Goal: Information Seeking & Learning: Learn about a topic

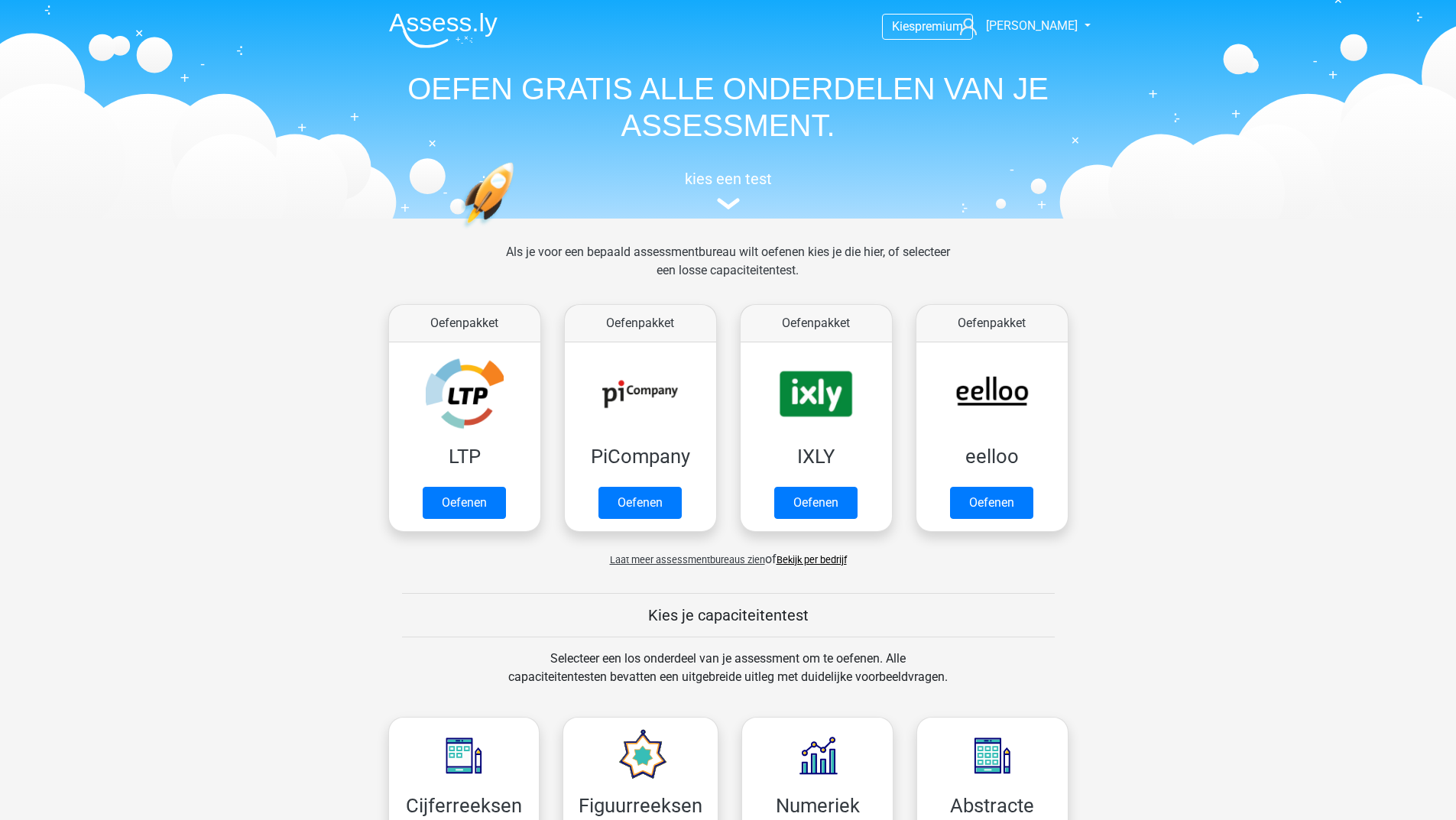
click at [604, 504] on link "Oefenen" at bounding box center [640, 507] width 87 height 33
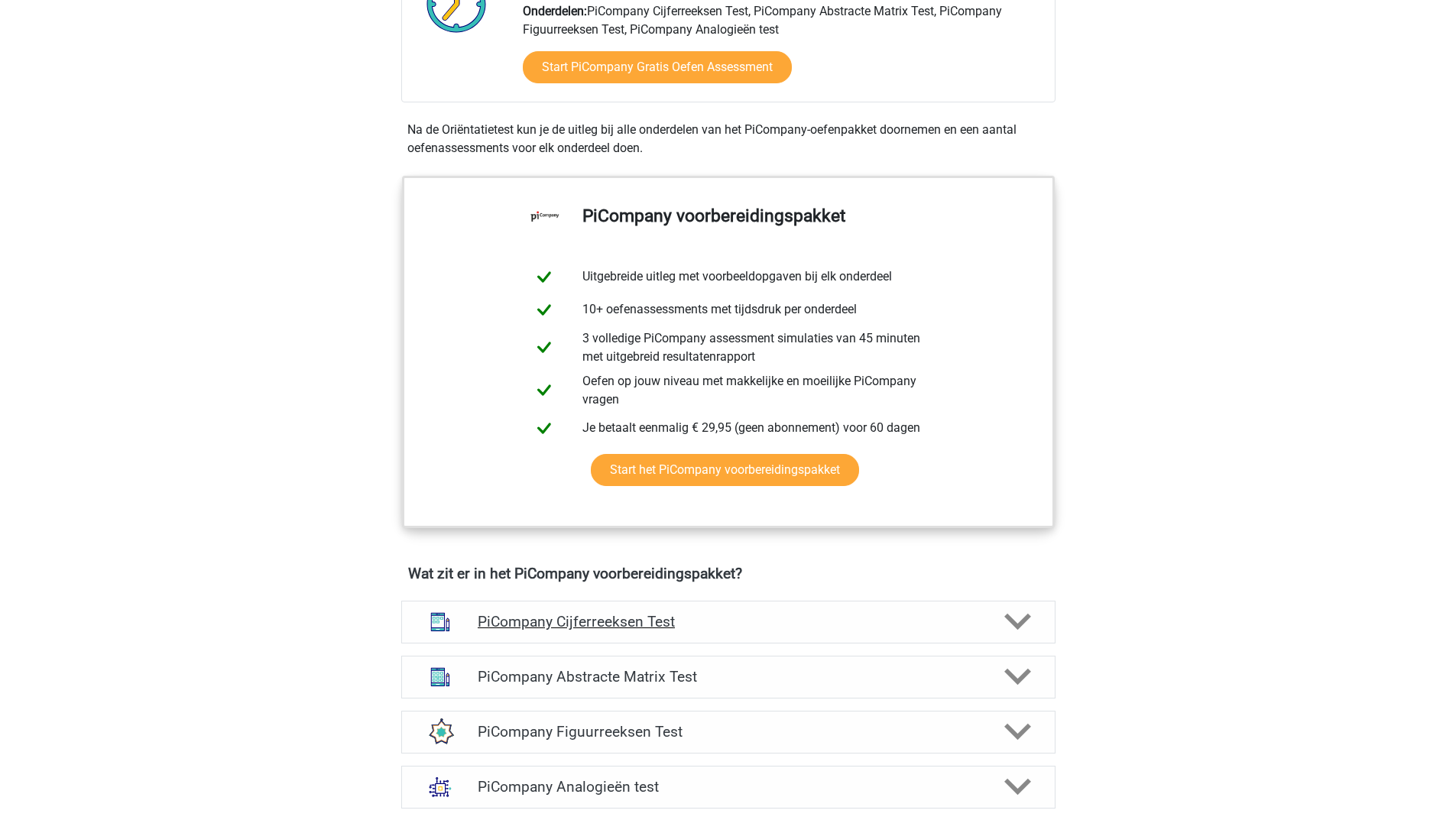
scroll to position [612, 0]
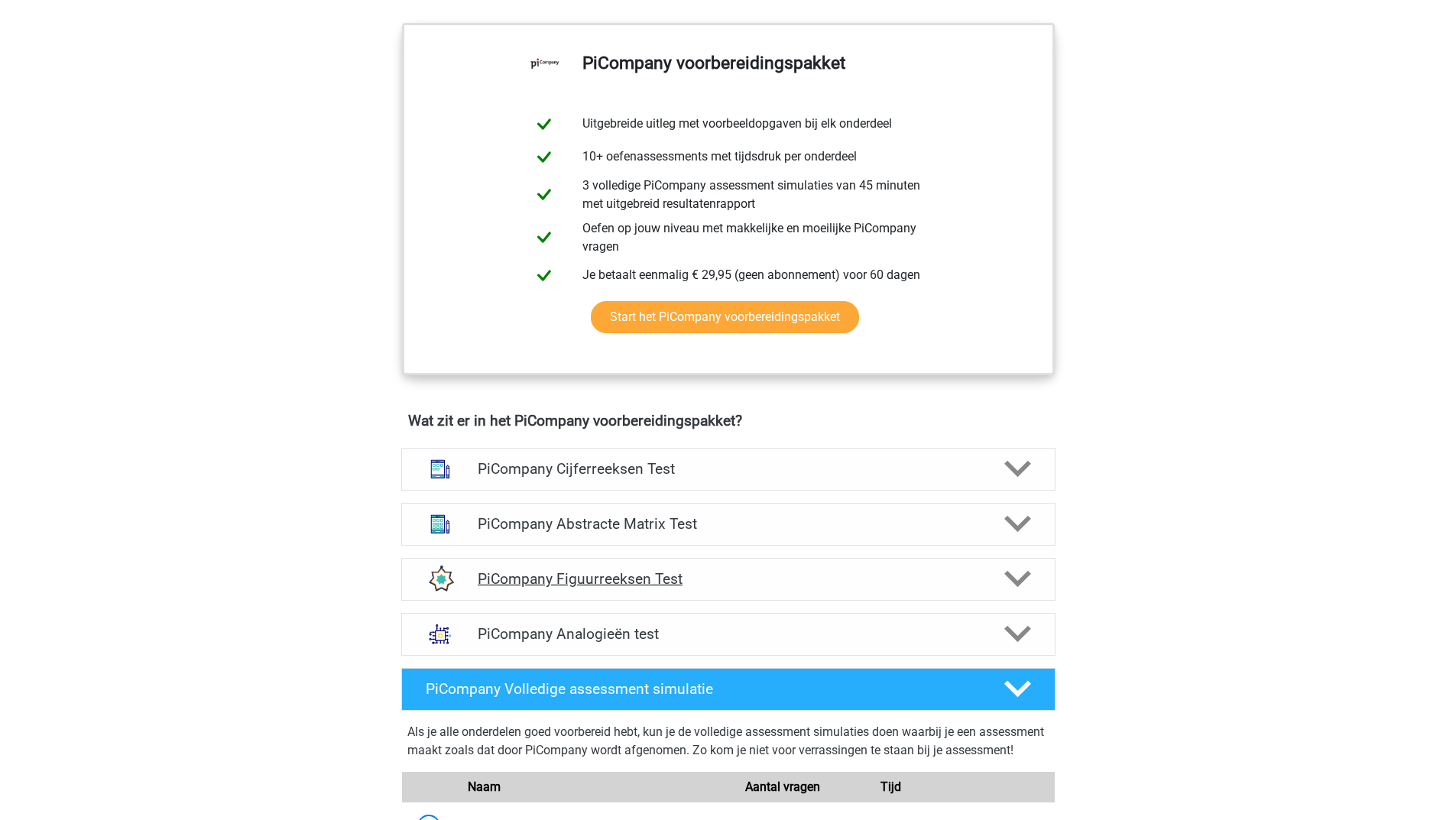
click at [1023, 593] on icon at bounding box center [1018, 579] width 27 height 27
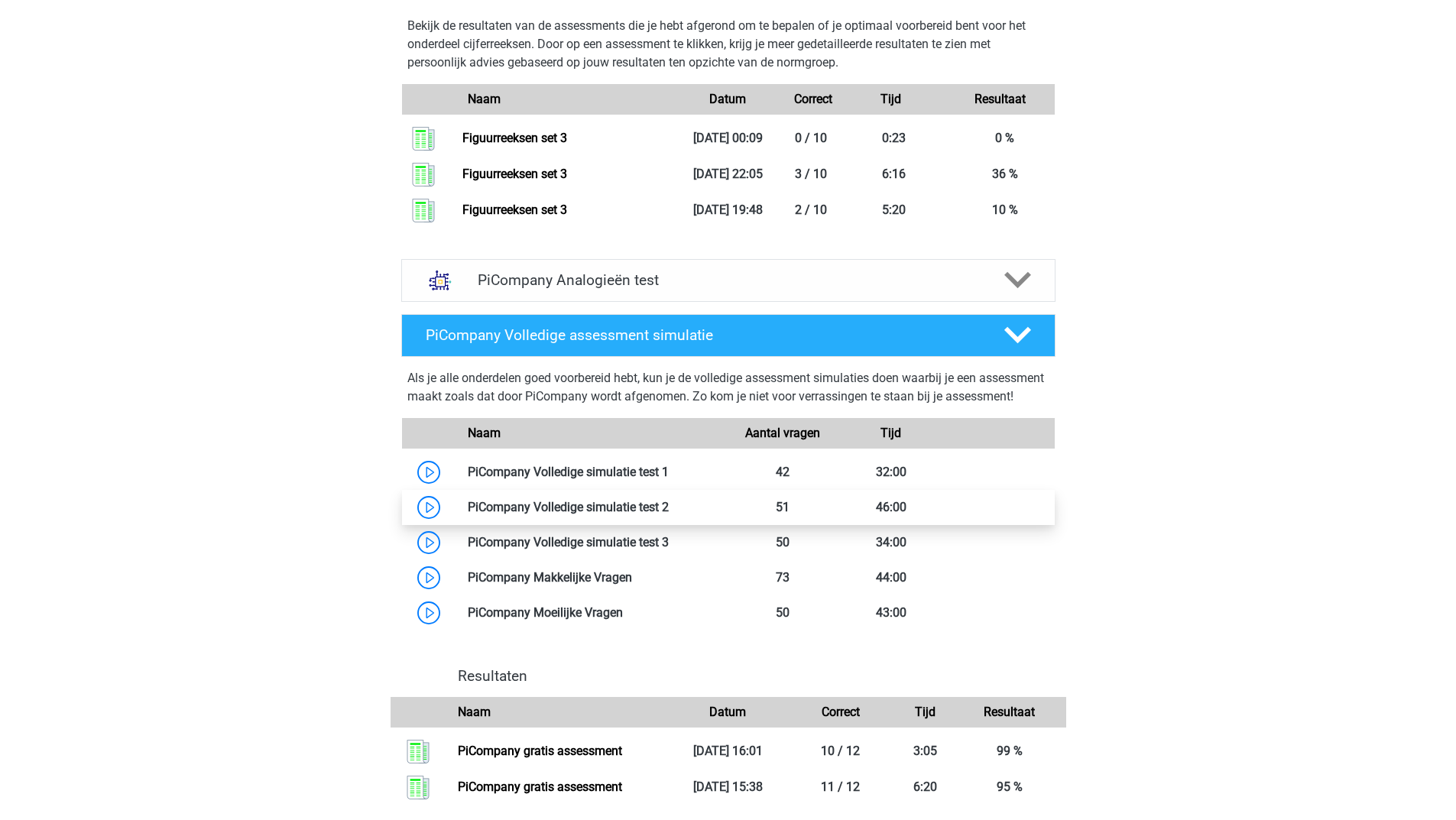
scroll to position [1835, 0]
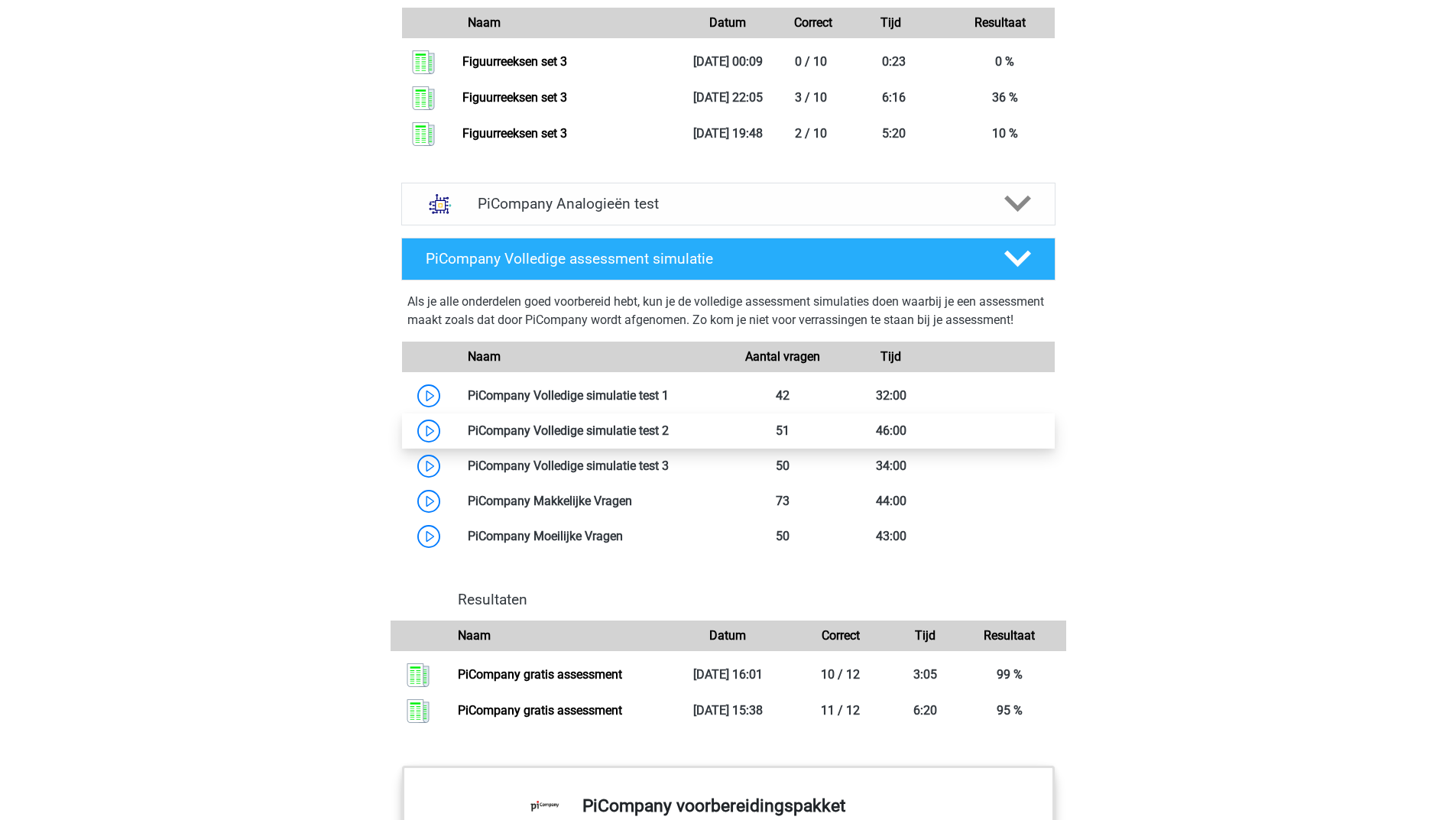
click at [632, 508] on link at bounding box center [632, 501] width 0 height 15
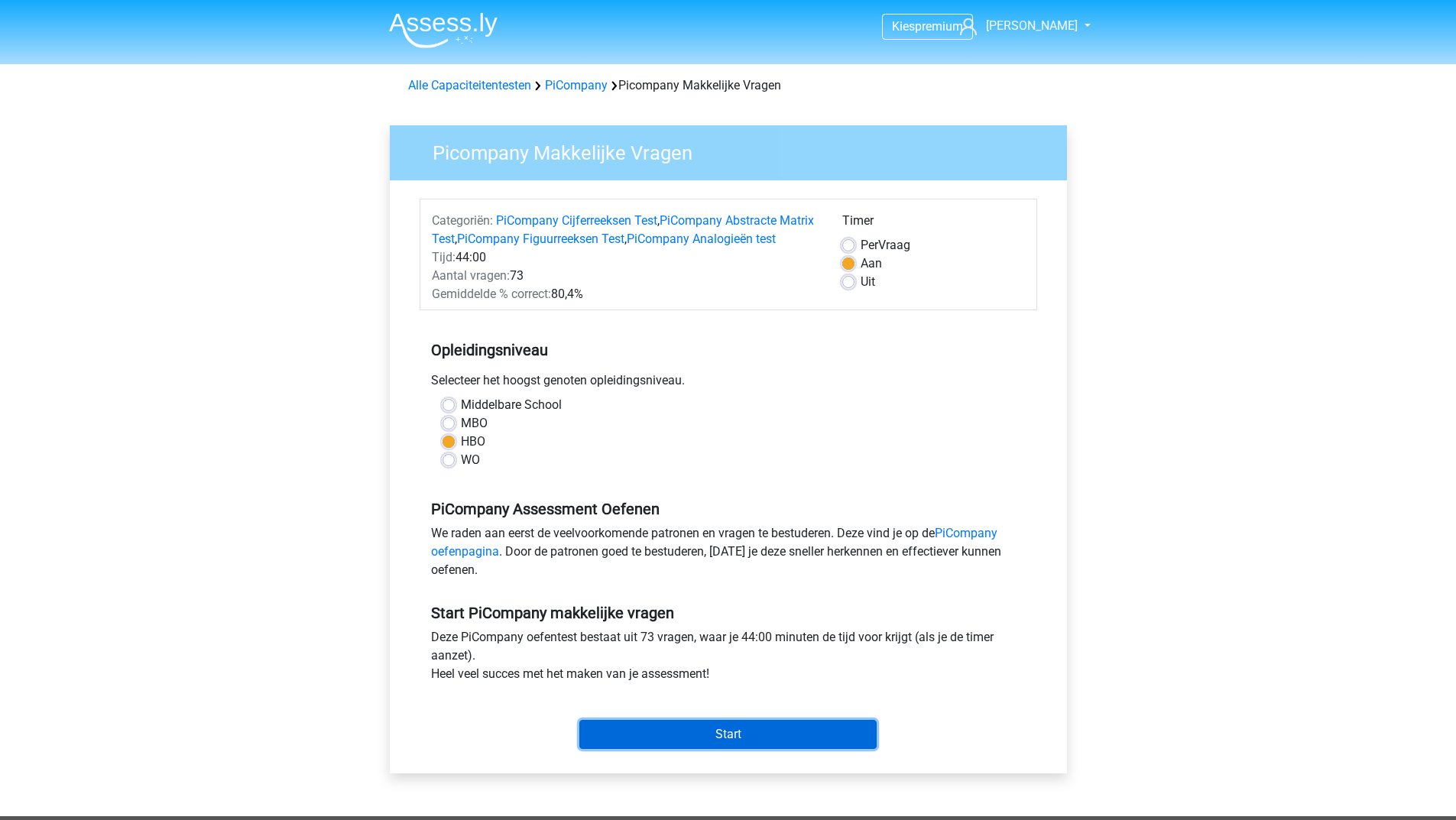
click at [634, 749] on input "Start" at bounding box center [728, 734] width 298 height 29
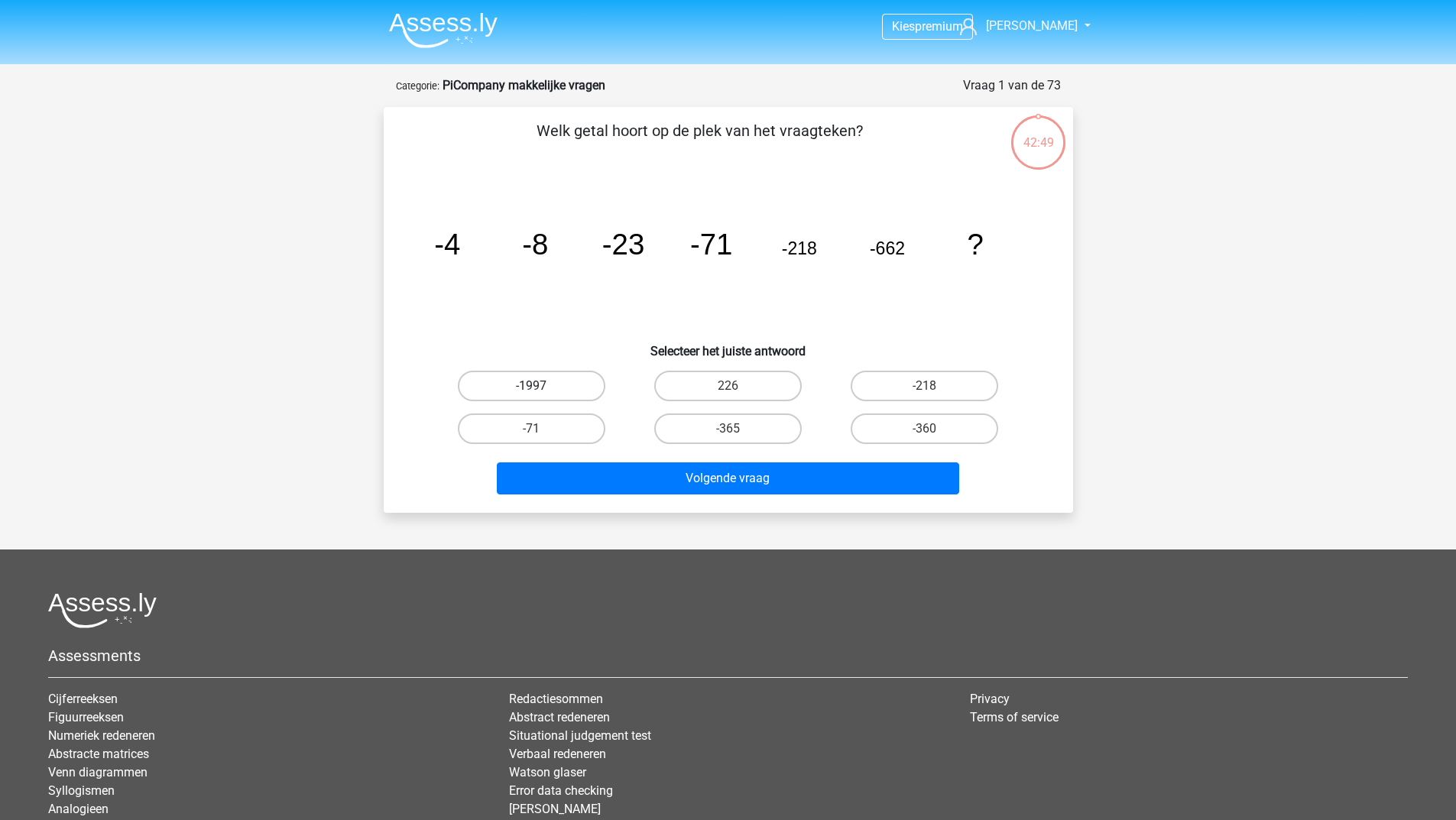
click at [515, 376] on label "-1997" at bounding box center [532, 386] width 148 height 31
click at [532, 386] on input "-1997" at bounding box center [536, 391] width 10 height 10
radio input "true"
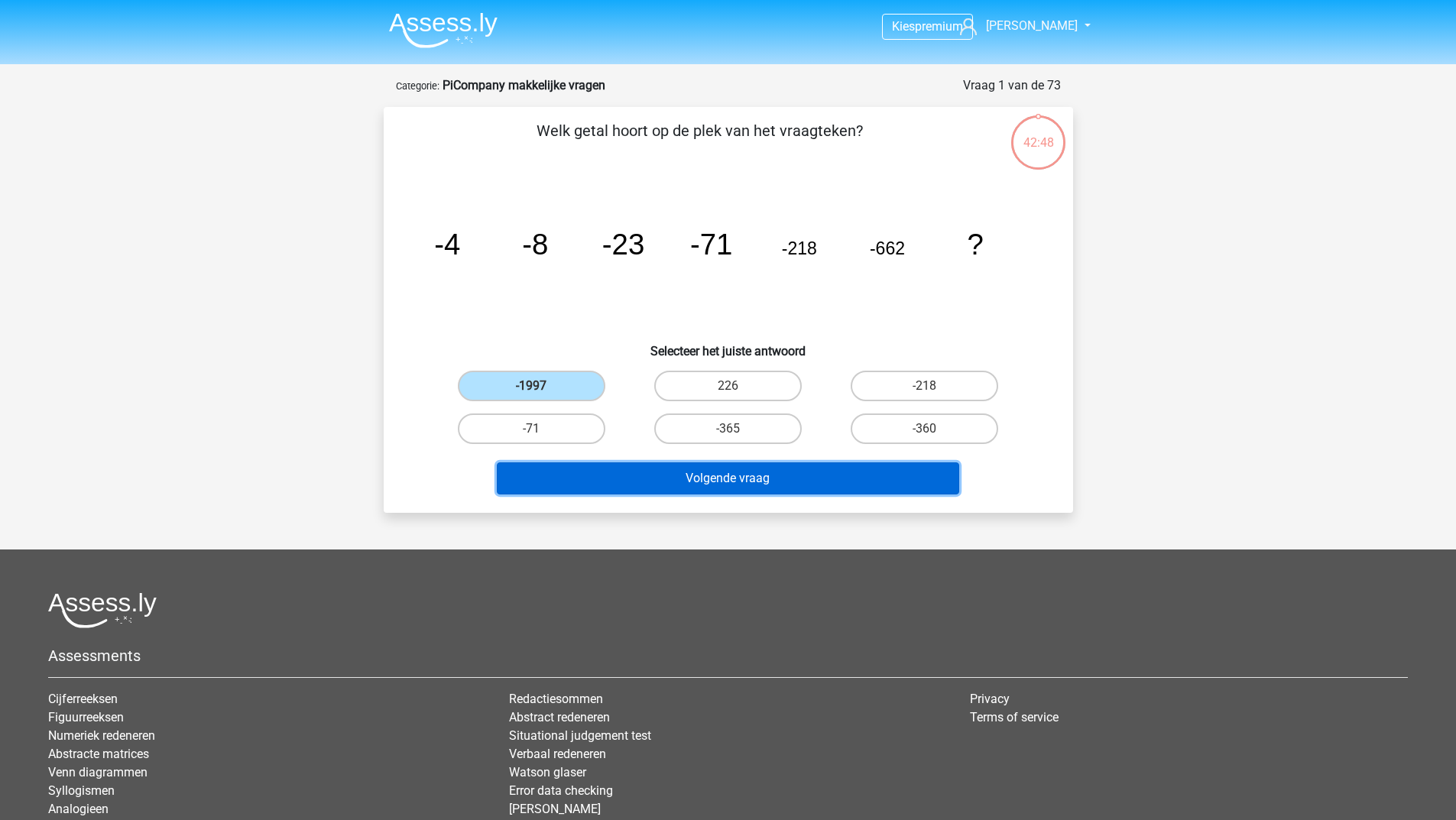
click at [613, 486] on button "Volgende vraag" at bounding box center [728, 478] width 462 height 32
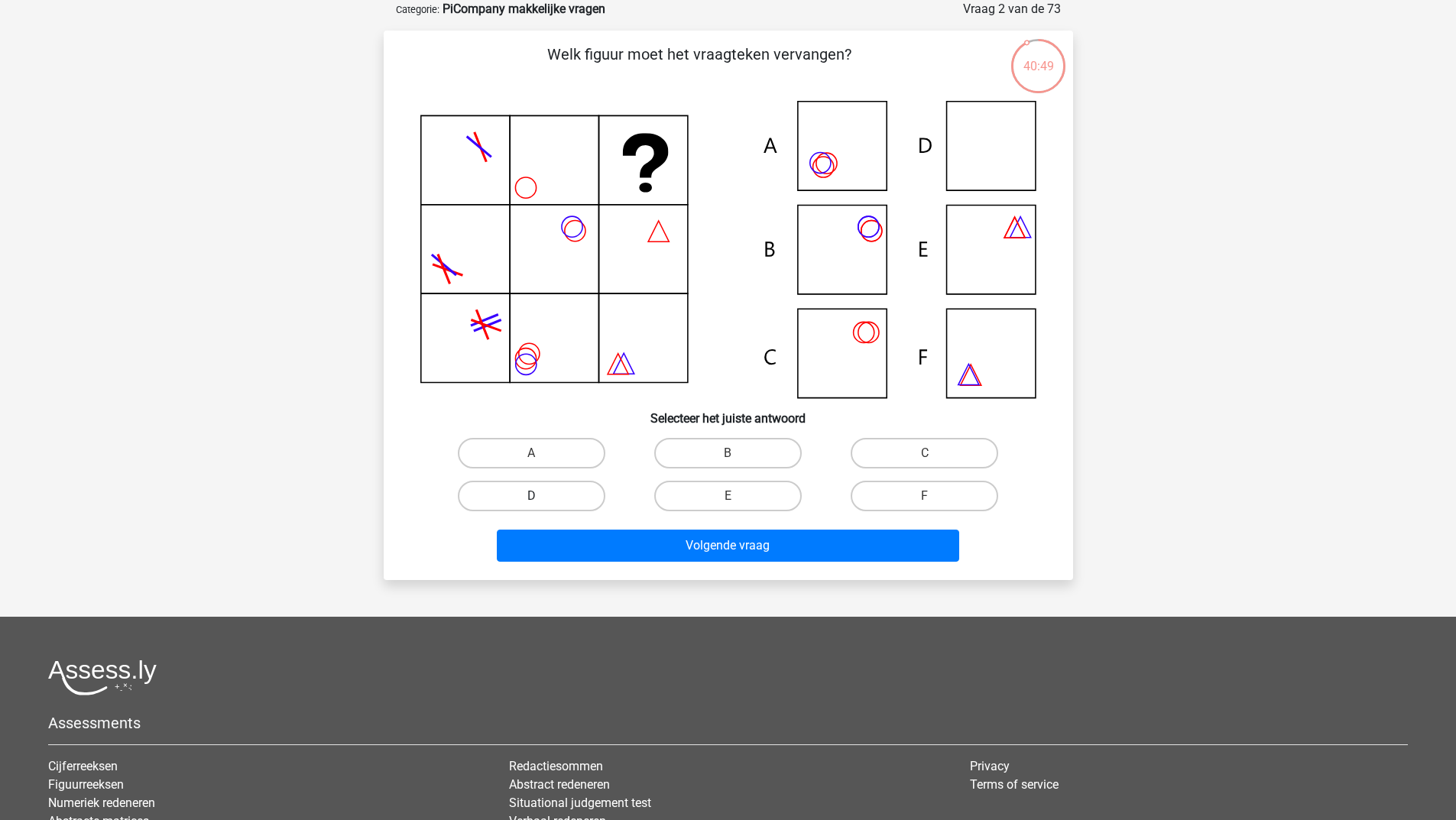
click at [482, 501] on label "D" at bounding box center [532, 496] width 148 height 31
click at [532, 501] on input "D" at bounding box center [536, 501] width 10 height 10
radio input "true"
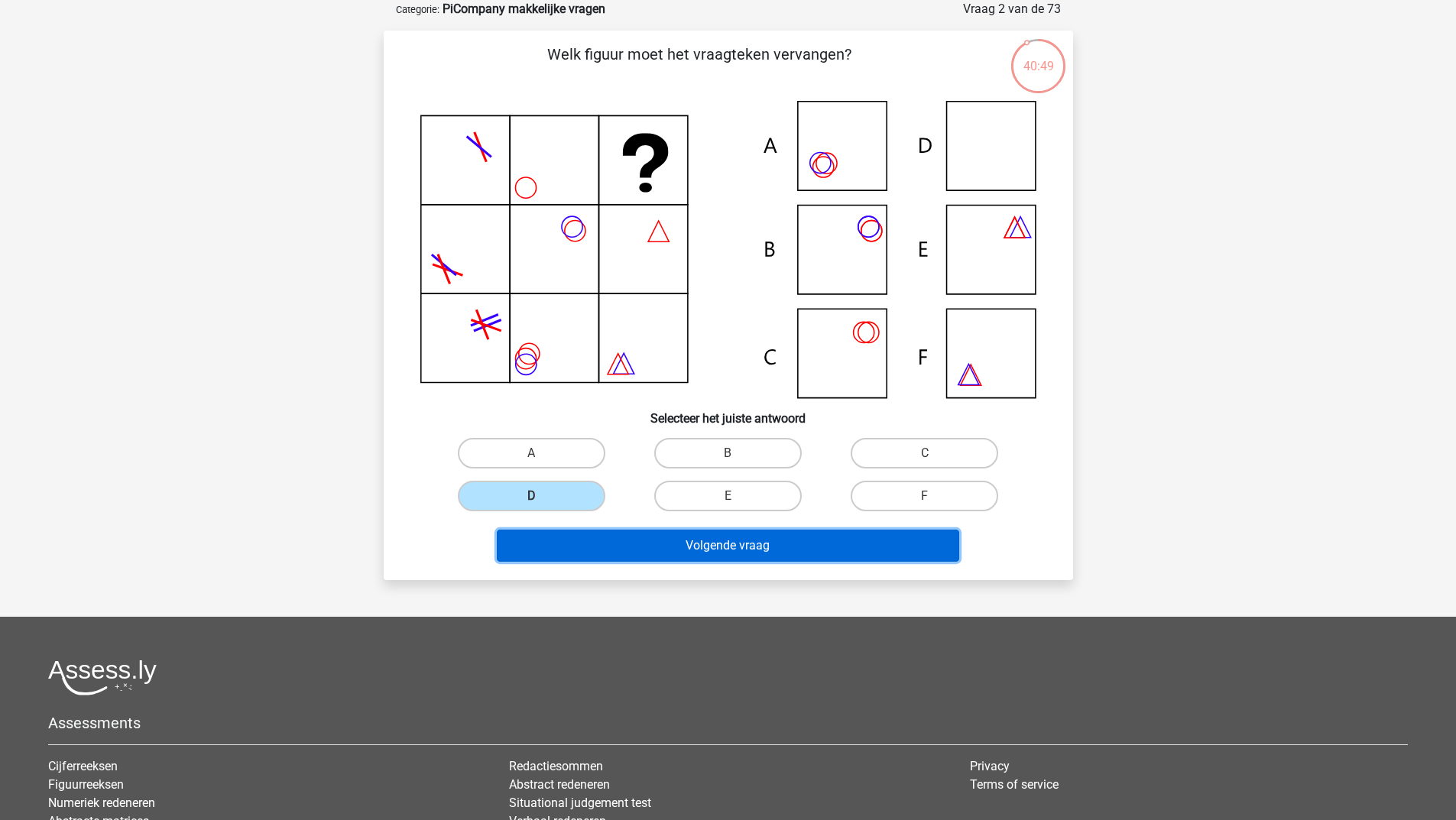
click at [586, 544] on button "Volgende vraag" at bounding box center [728, 545] width 462 height 32
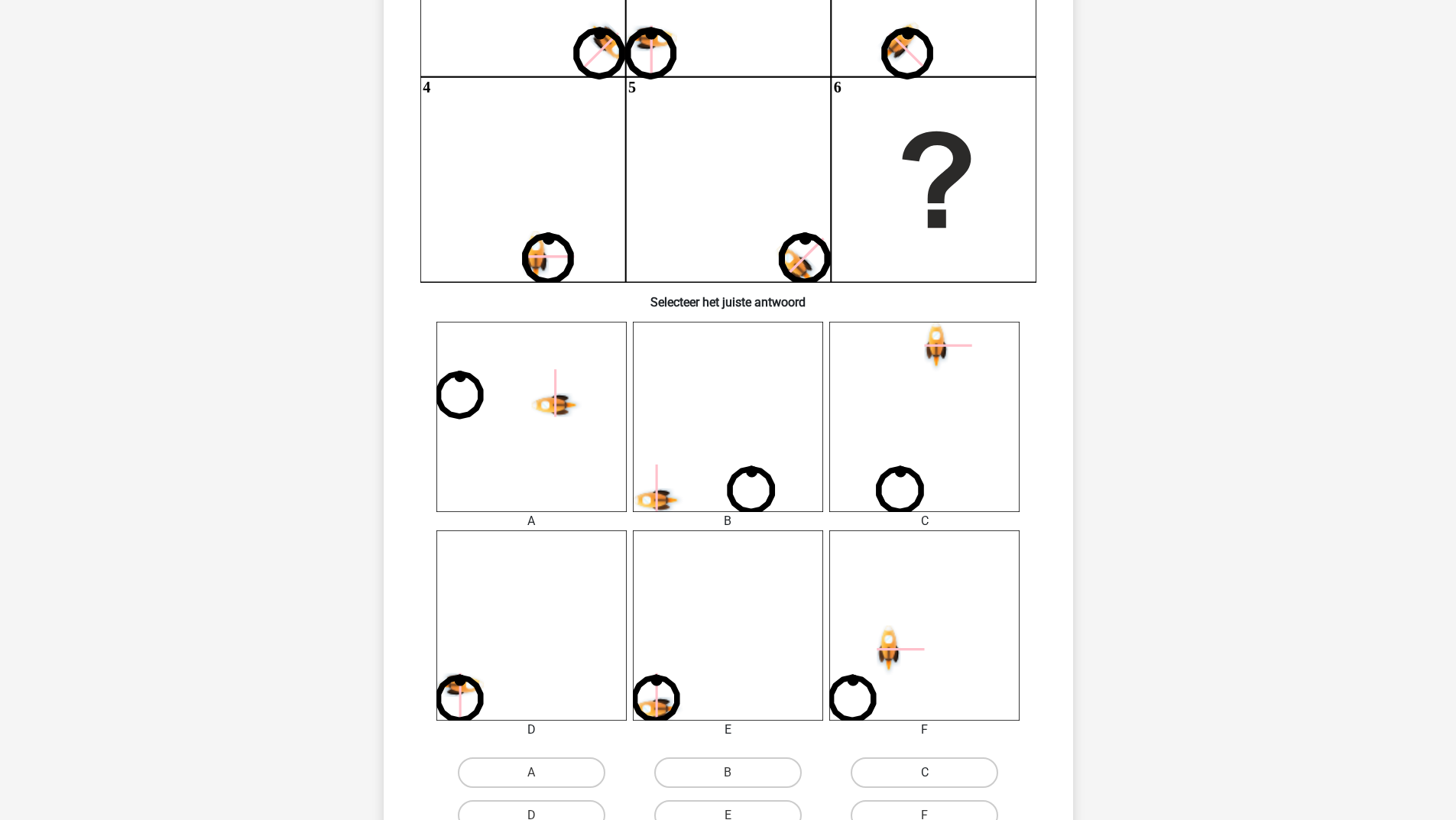
scroll to position [459, 0]
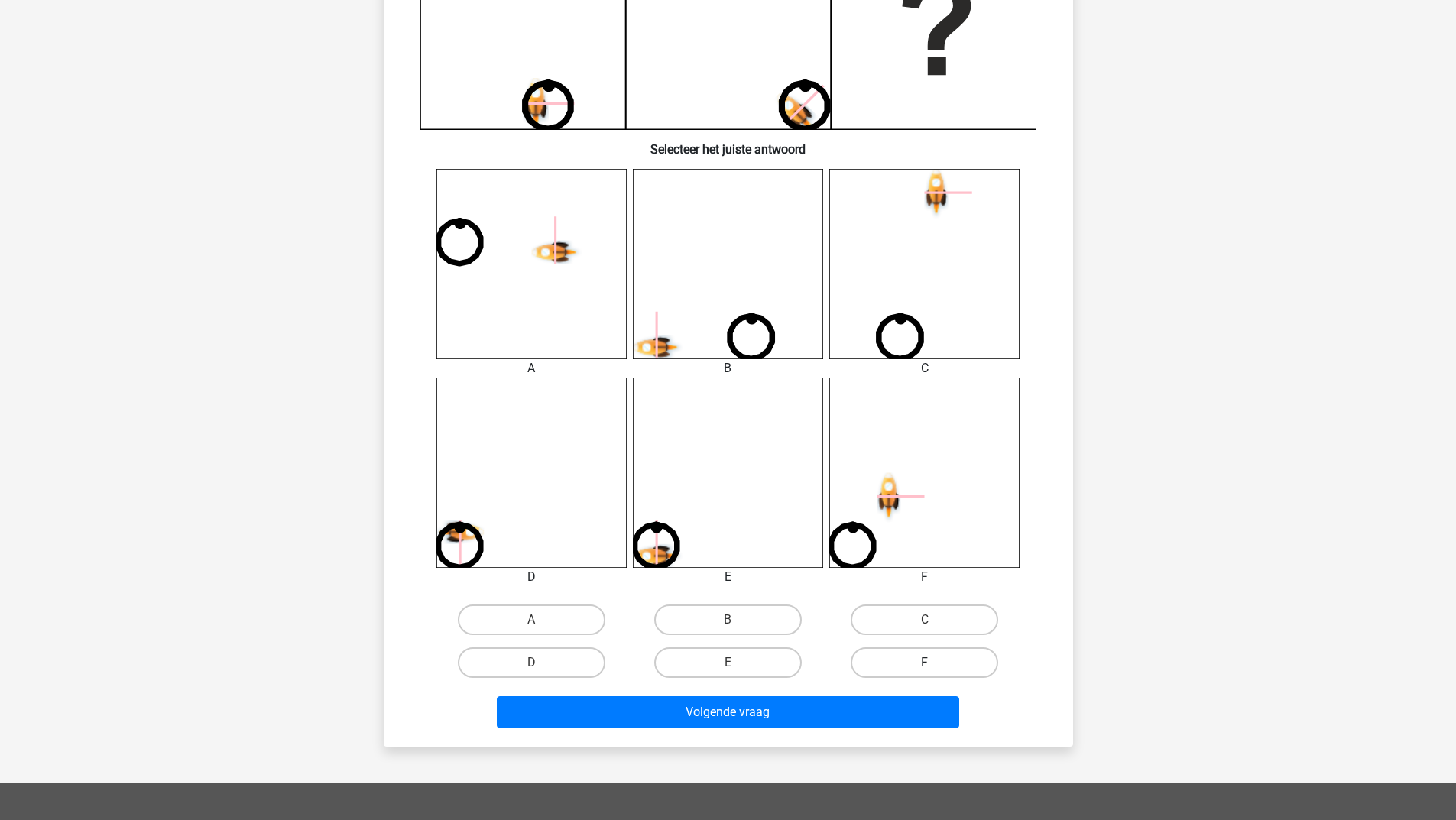
click at [948, 666] on label "F" at bounding box center [924, 662] width 148 height 31
click at [935, 666] on input "F" at bounding box center [930, 667] width 10 height 10
radio input "true"
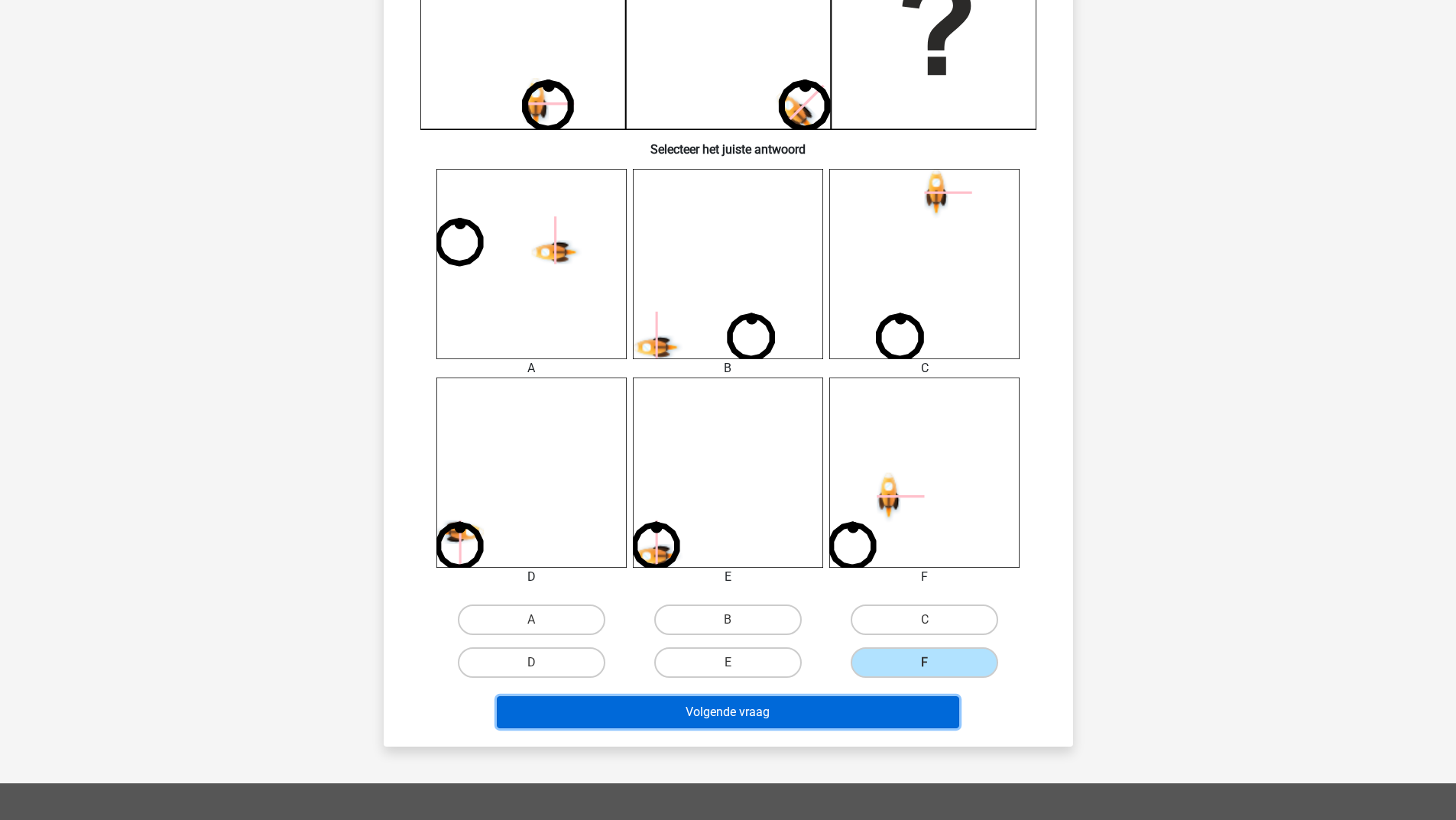
click at [864, 714] on button "Volgende vraag" at bounding box center [728, 712] width 462 height 32
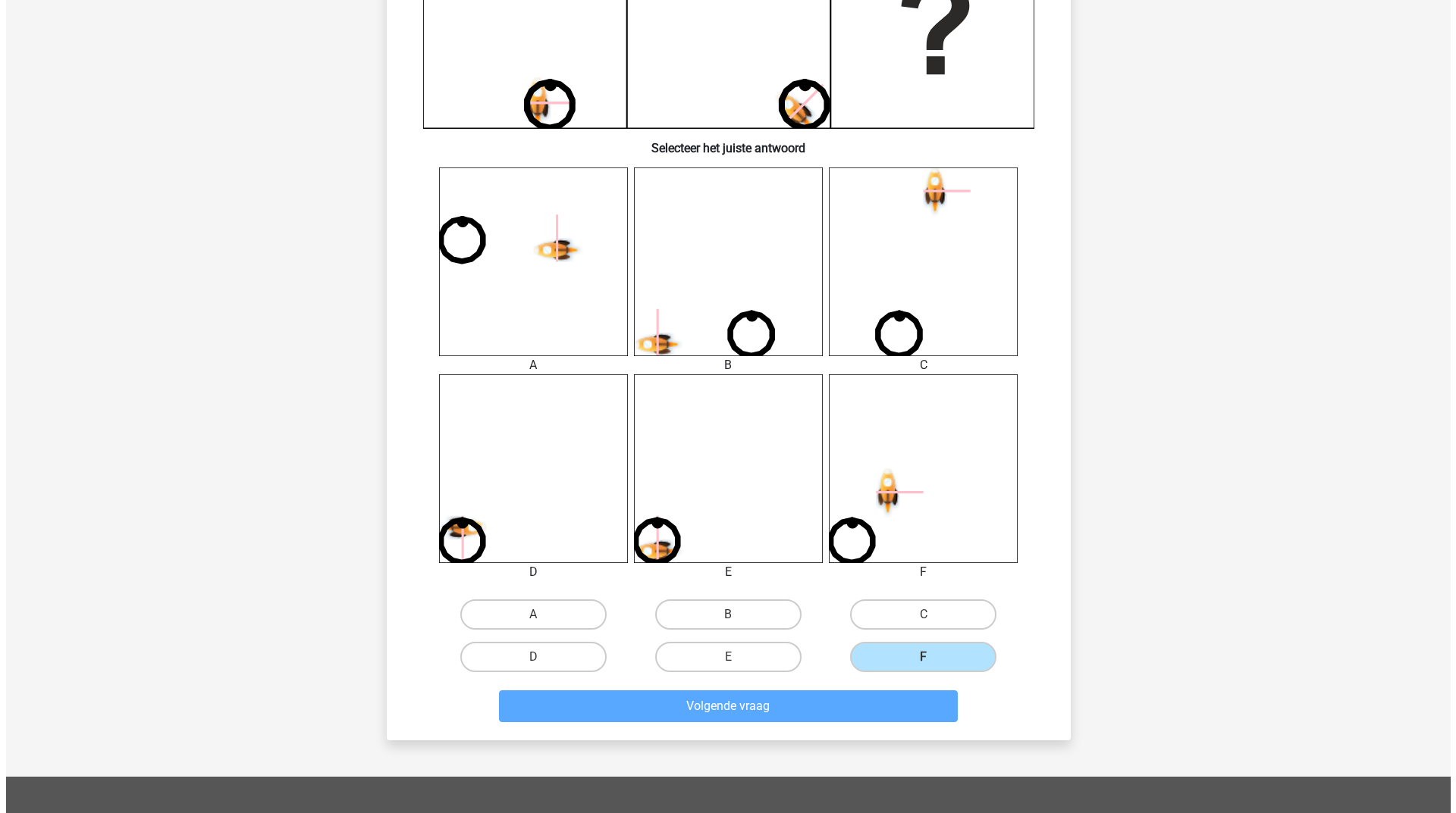
scroll to position [0, 0]
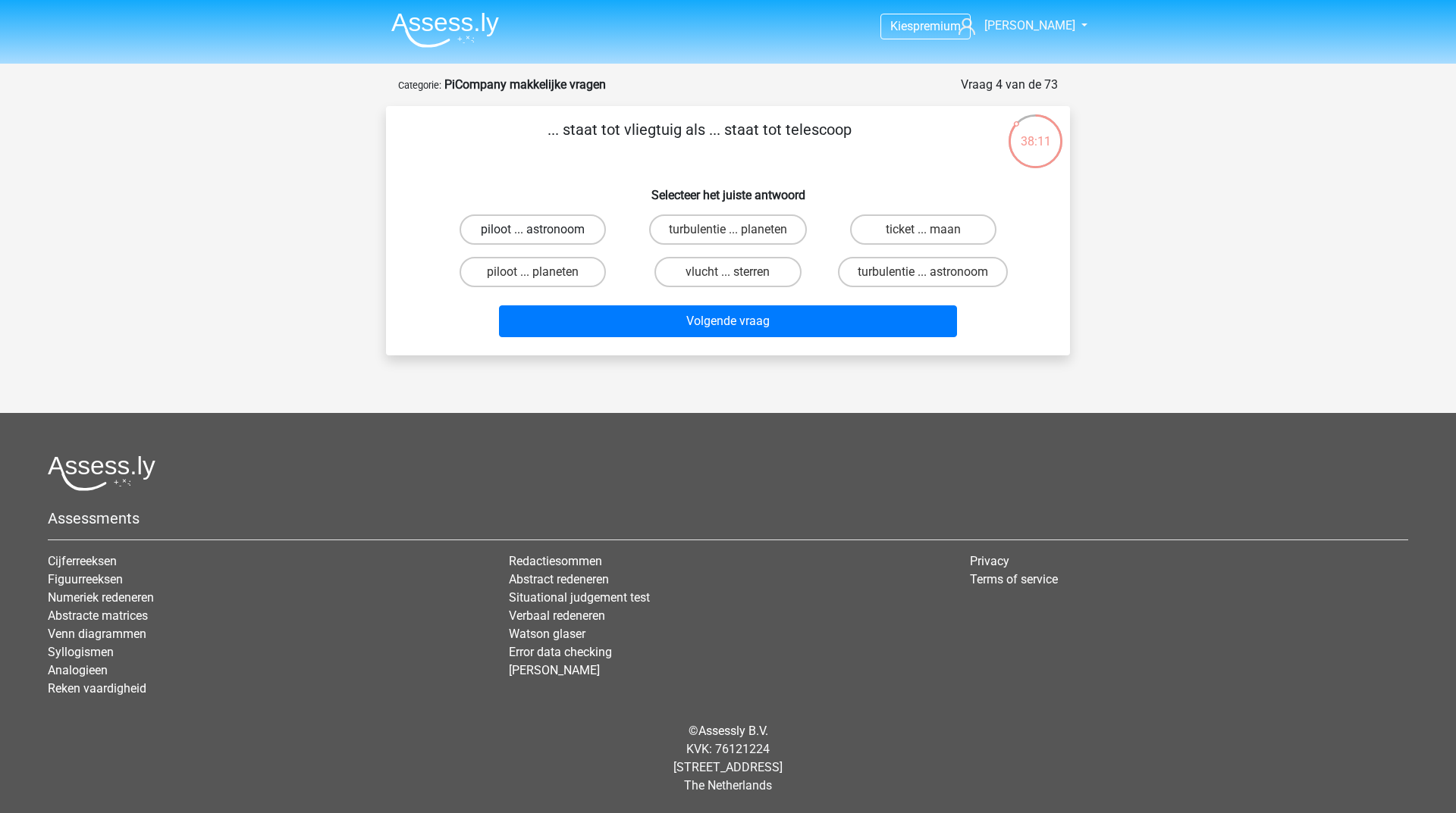
click at [521, 227] on label "piloot ... astronoom" at bounding box center [533, 229] width 147 height 30
click at [533, 230] on input "piloot ... astronoom" at bounding box center [537, 235] width 10 height 10
radio input "true"
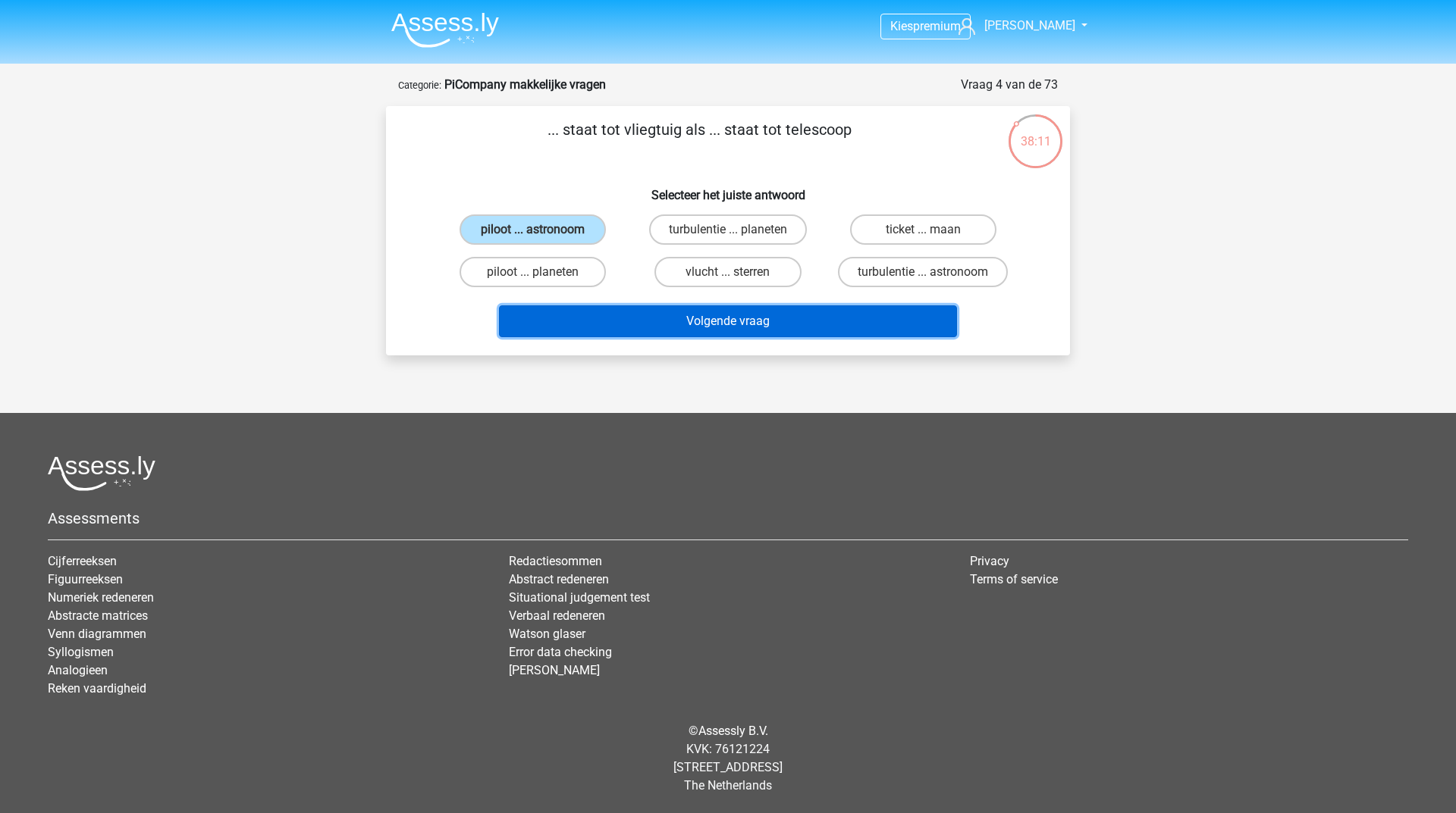
click at [616, 313] on button "Volgende vraag" at bounding box center [728, 321] width 458 height 32
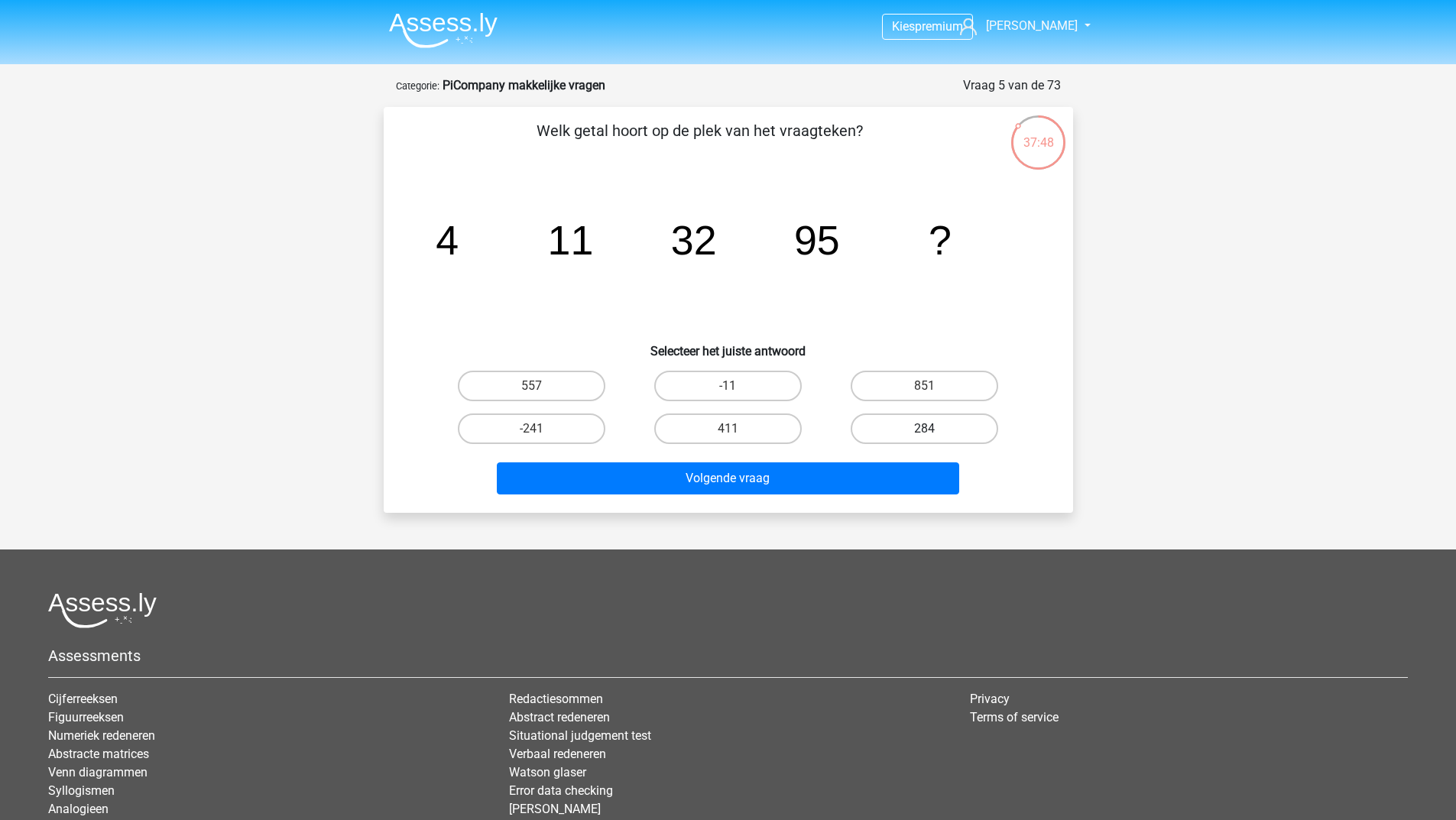
click at [926, 440] on label "284" at bounding box center [924, 428] width 148 height 31
click at [926, 439] on input "284" at bounding box center [930, 434] width 10 height 10
radio input "true"
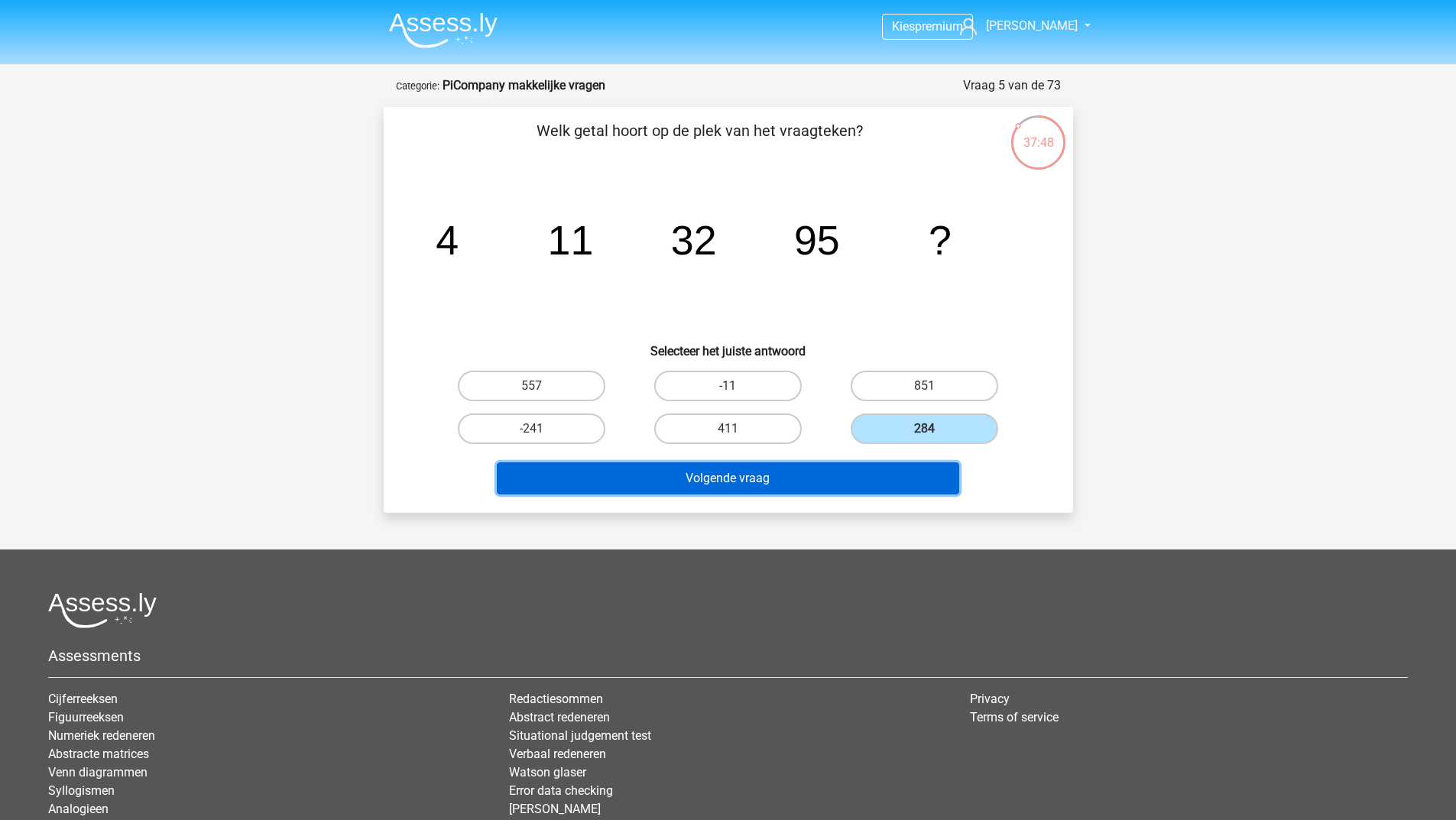
click at [791, 470] on button "Volgende vraag" at bounding box center [728, 478] width 462 height 32
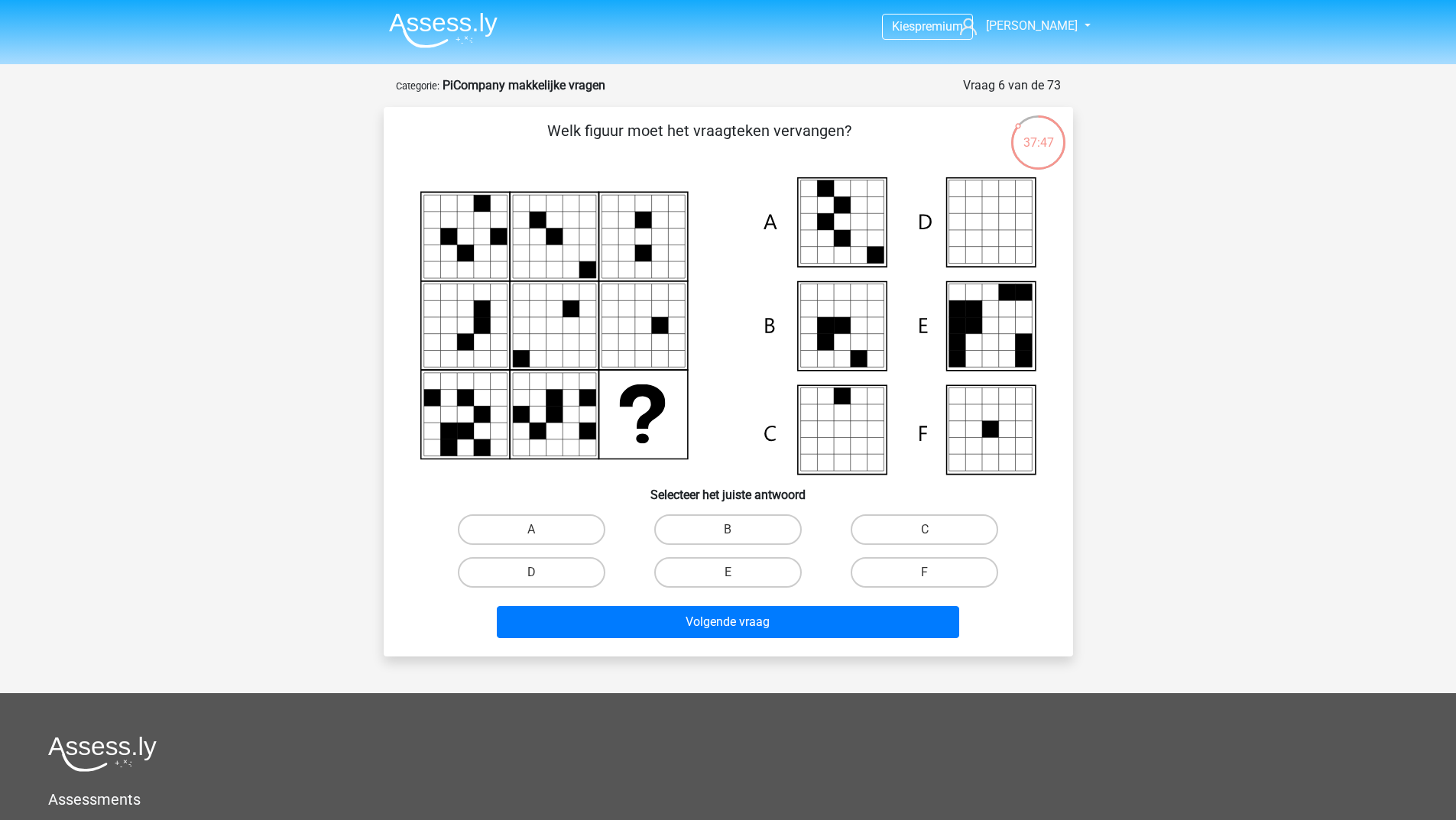
scroll to position [77, 0]
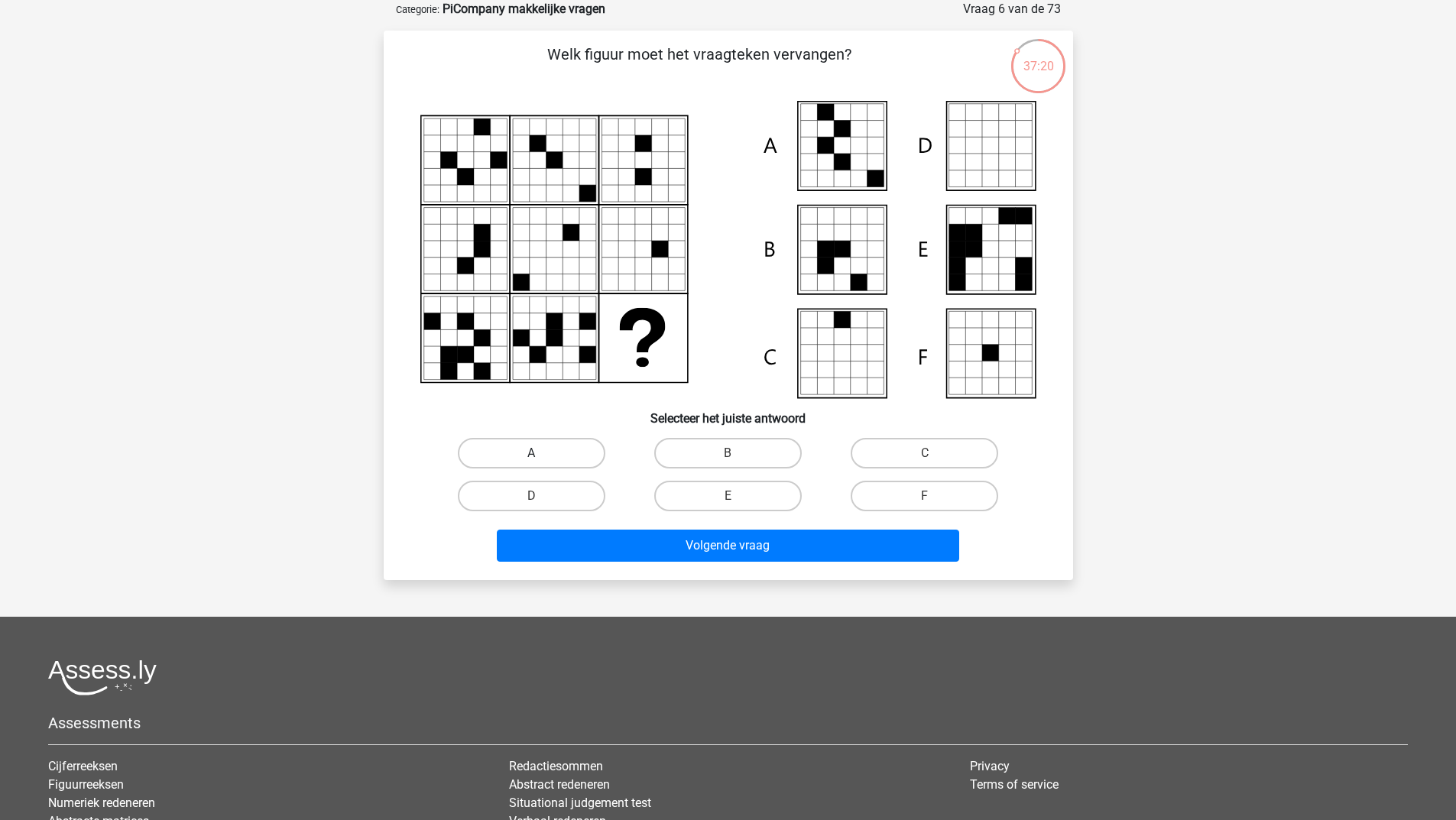
click at [512, 456] on label "A" at bounding box center [532, 453] width 148 height 31
click at [532, 456] on input "A" at bounding box center [536, 458] width 10 height 10
radio input "true"
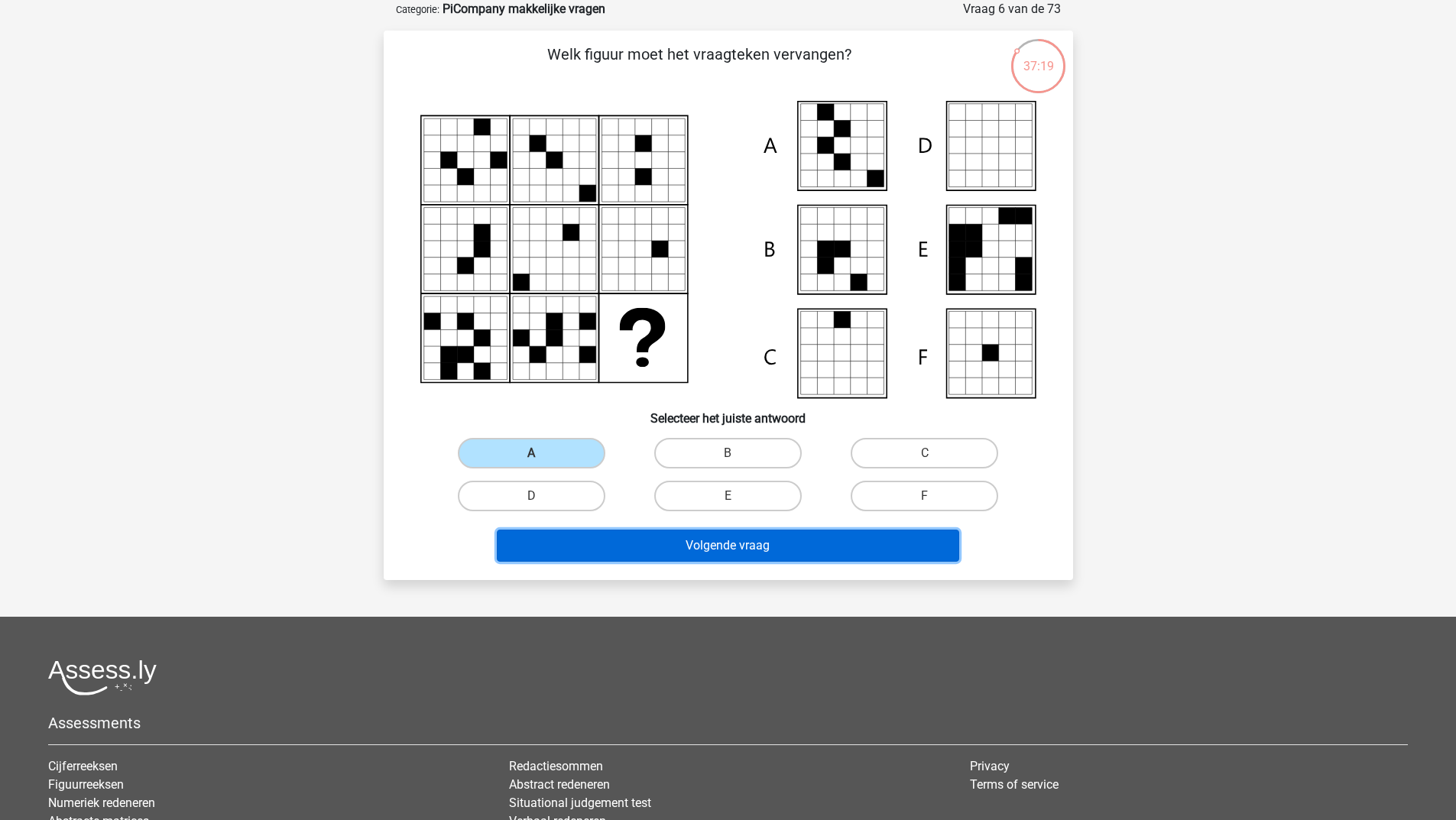
click at [582, 550] on button "Volgende vraag" at bounding box center [728, 545] width 462 height 32
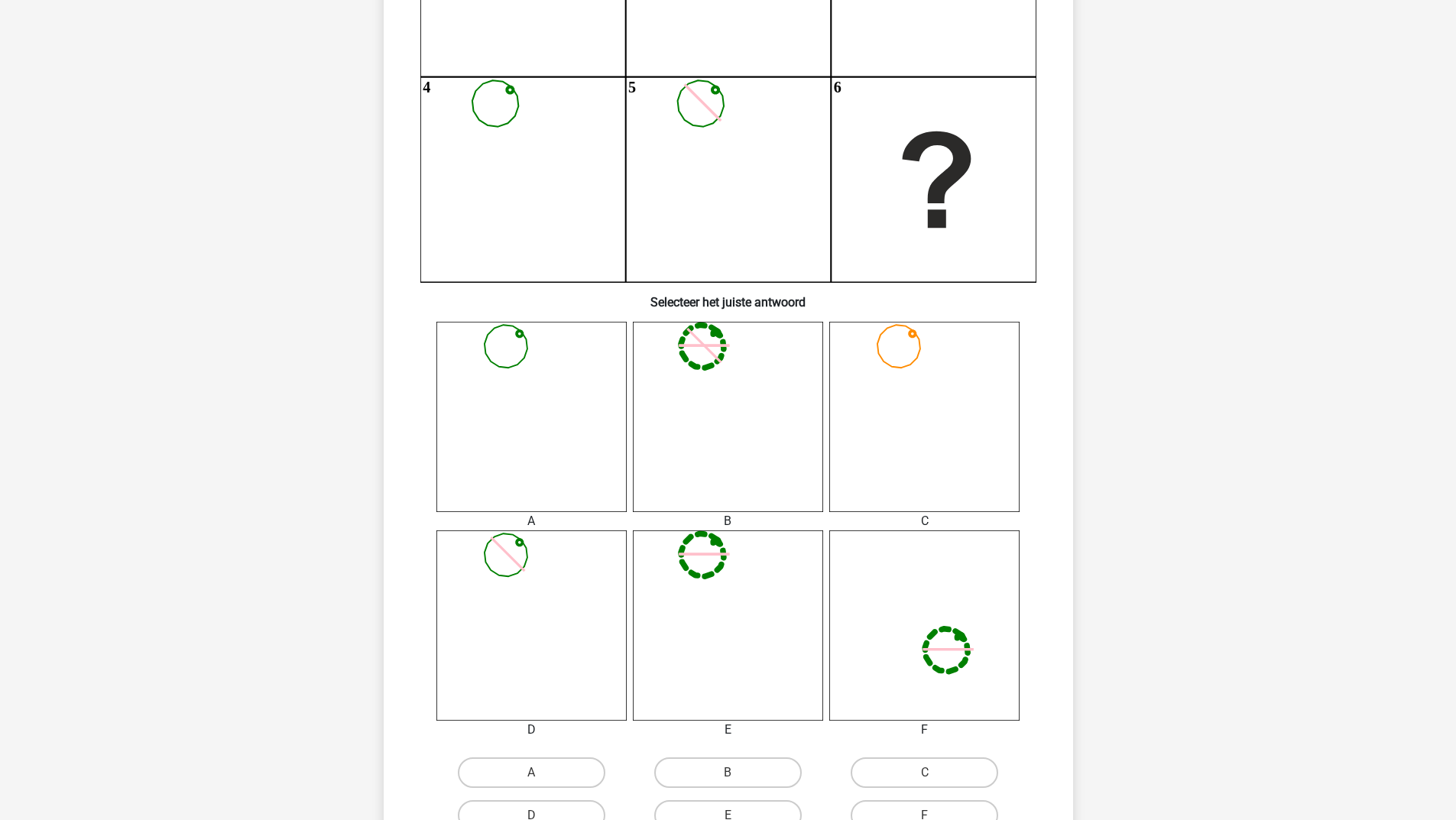
scroll to position [459, 0]
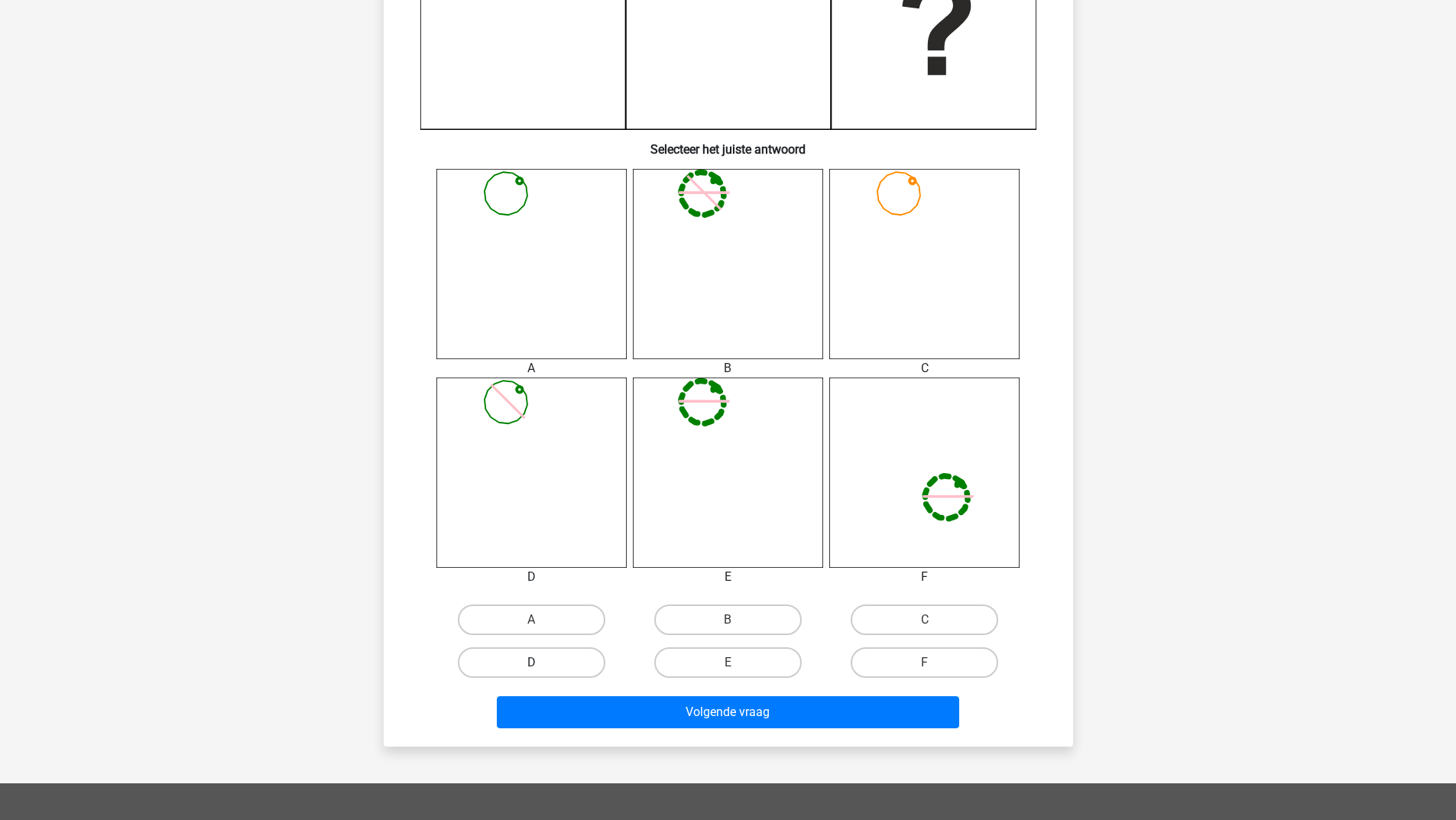
click at [530, 672] on label "D" at bounding box center [532, 662] width 148 height 31
click at [532, 672] on input "D" at bounding box center [536, 667] width 10 height 10
radio input "true"
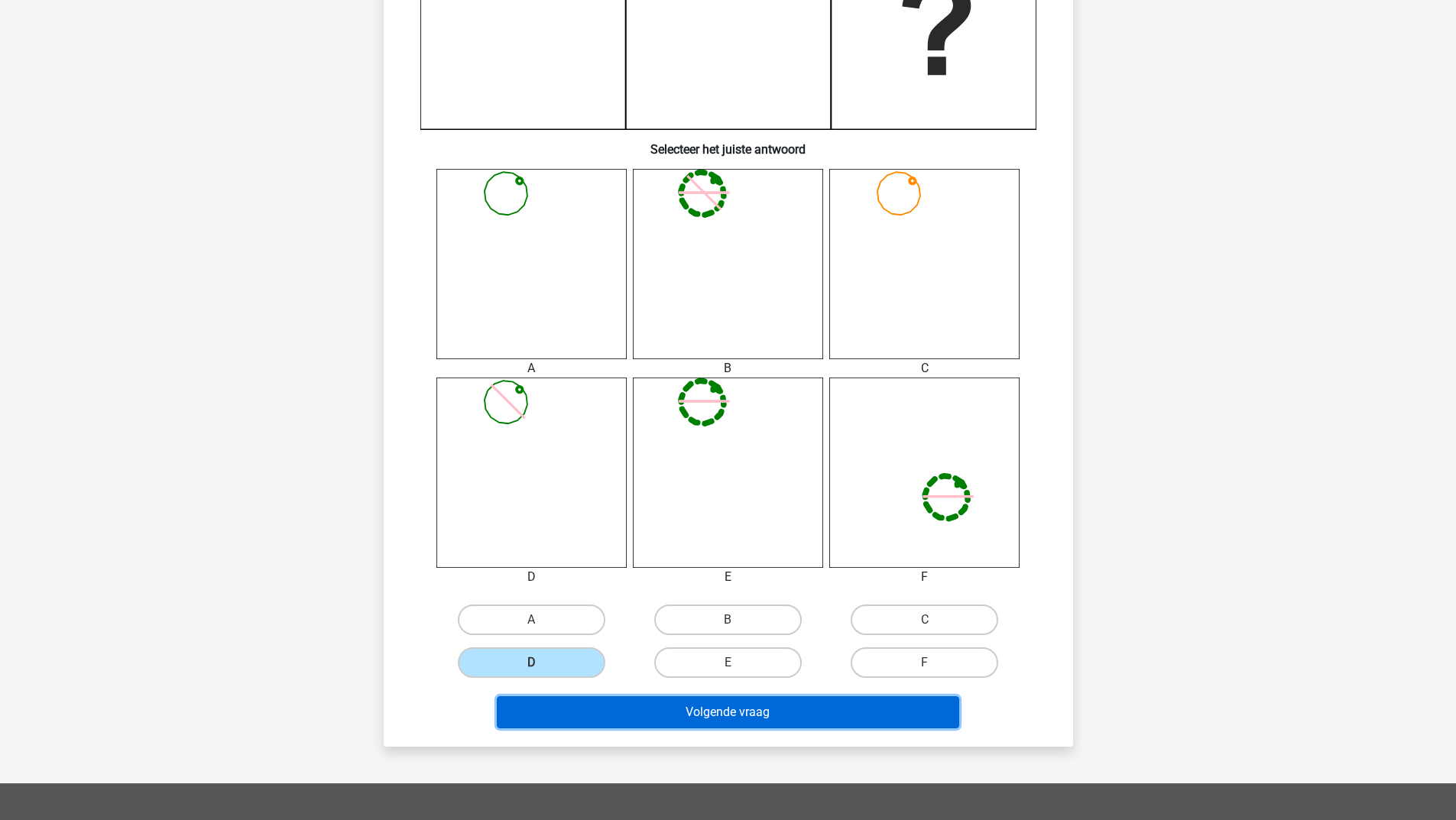
click at [566, 726] on button "Volgende vraag" at bounding box center [728, 712] width 462 height 32
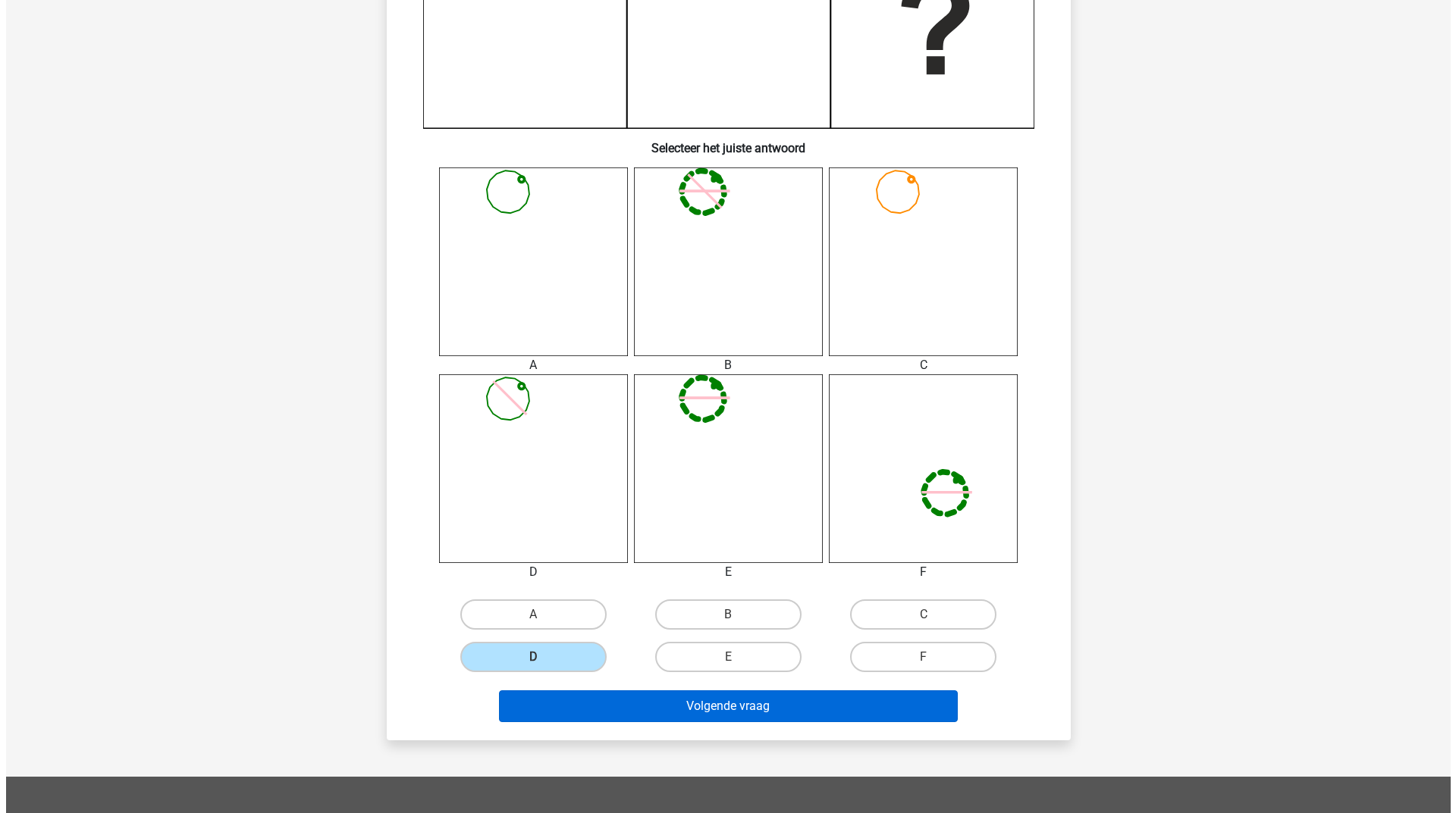
scroll to position [0, 0]
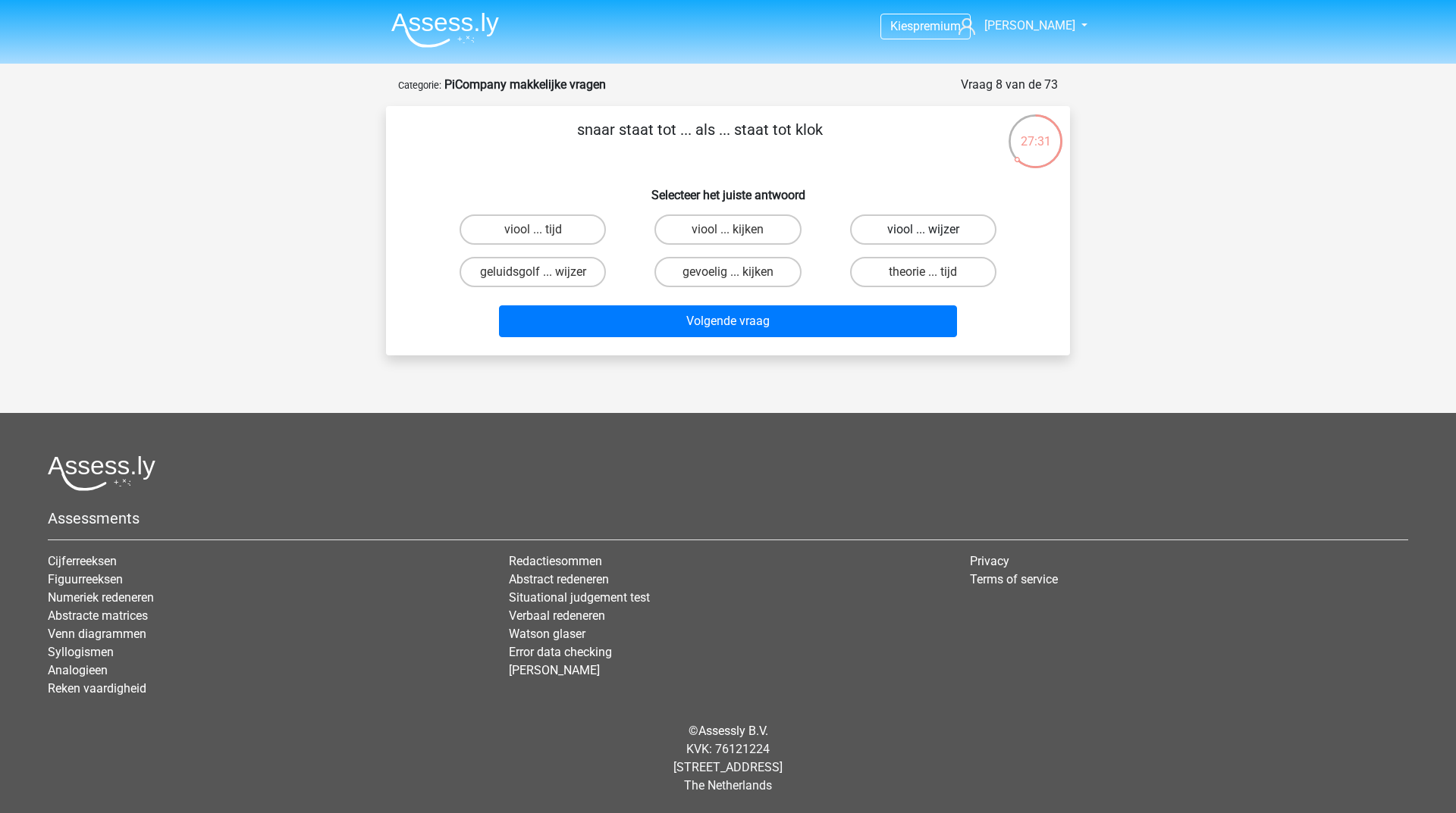
click at [924, 222] on label "viool ... wijzer" at bounding box center [923, 229] width 147 height 30
click at [924, 230] on input "viool ... wijzer" at bounding box center [927, 235] width 10 height 10
radio input "true"
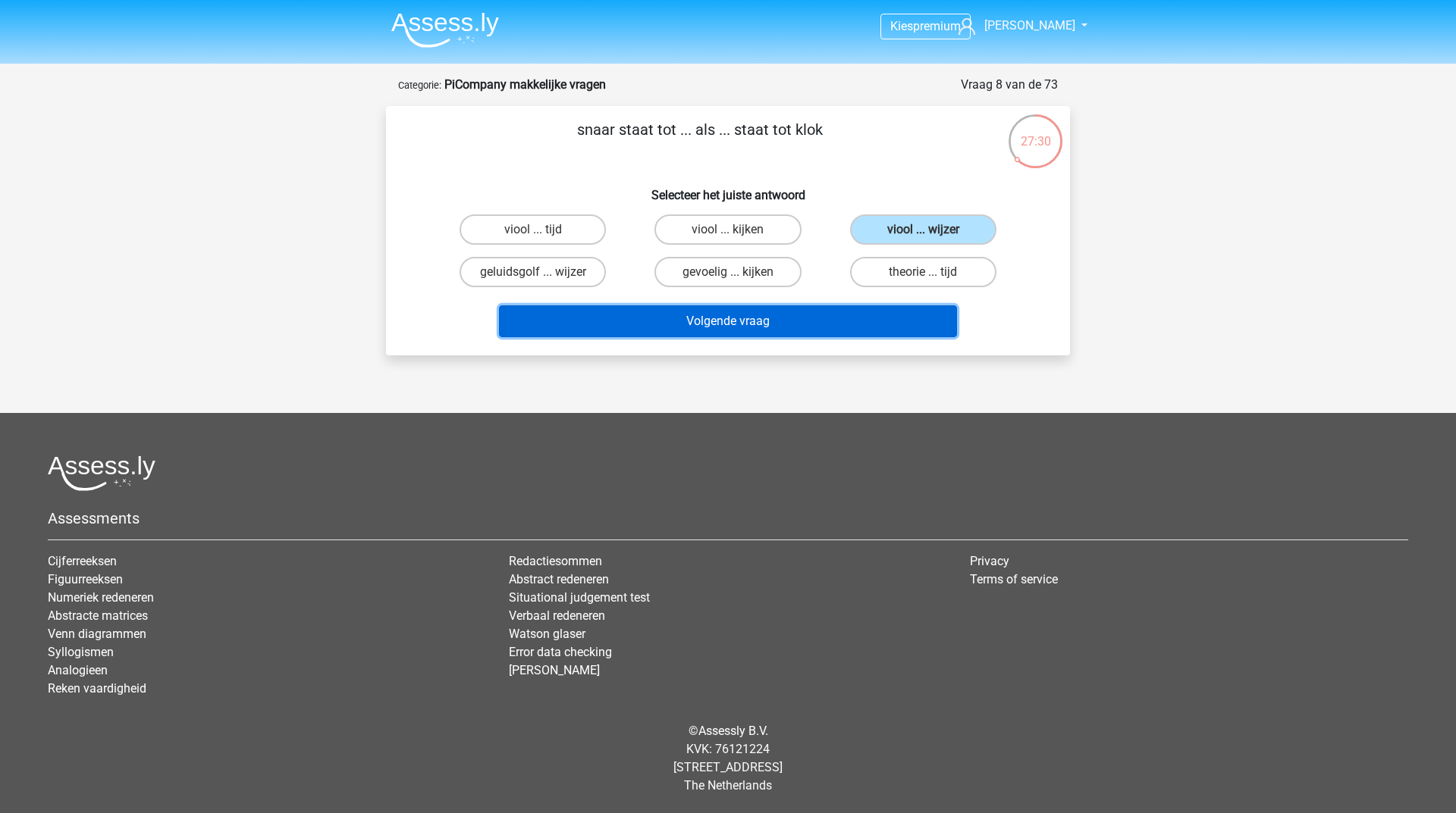
click at [768, 320] on button "Volgende vraag" at bounding box center [728, 321] width 458 height 32
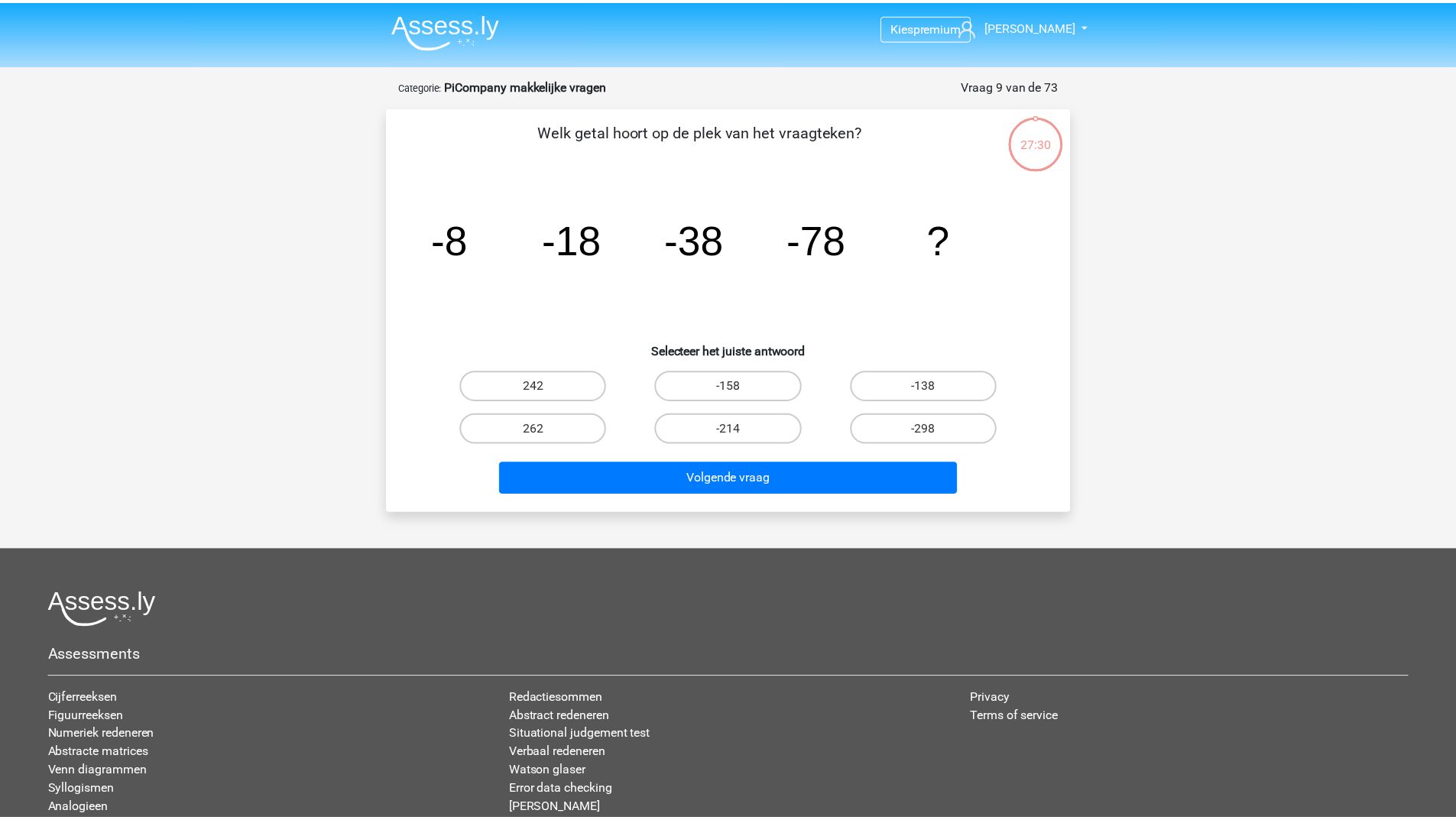
scroll to position [77, 0]
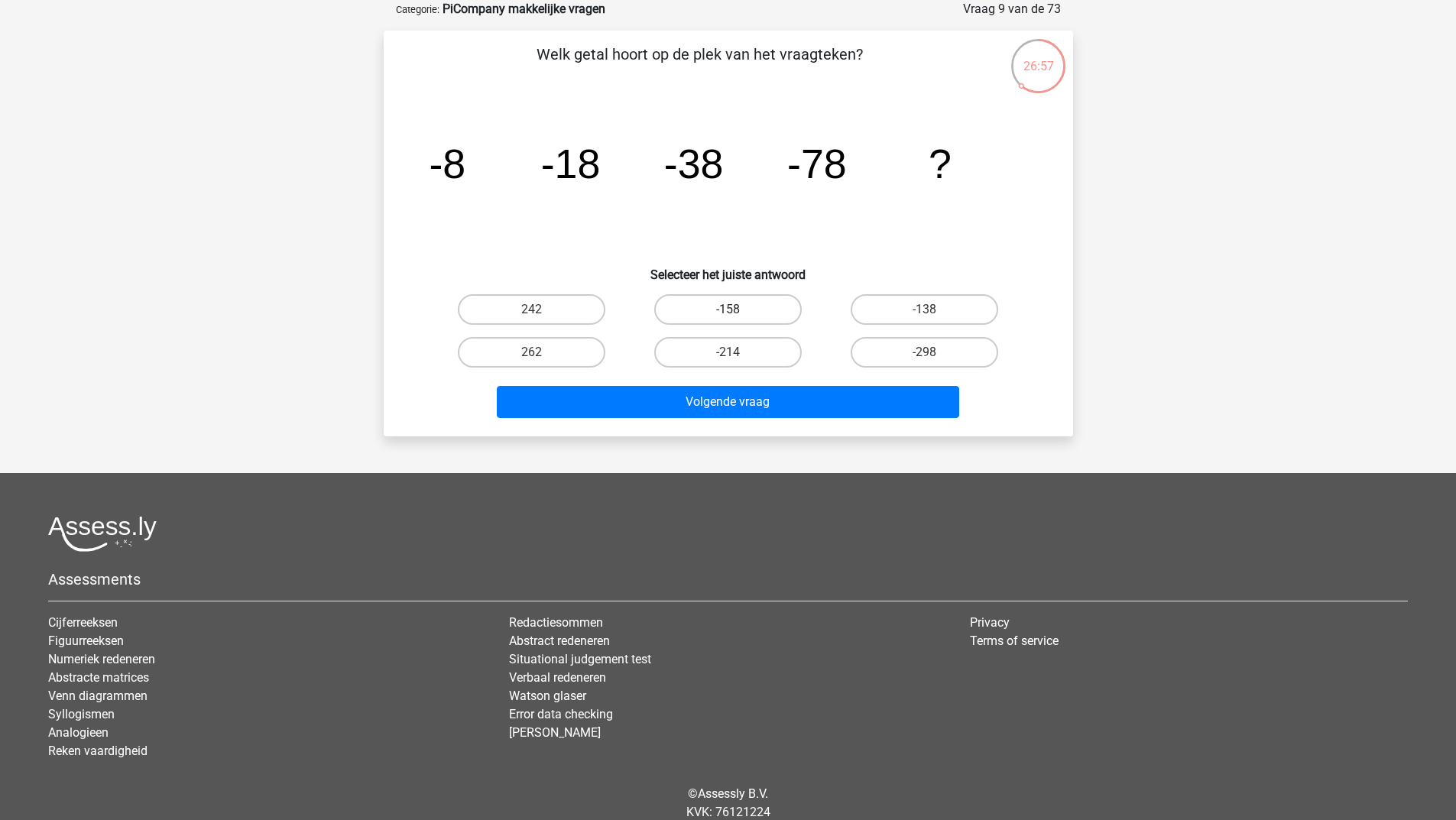
click at [740, 309] on label "-158" at bounding box center [728, 309] width 148 height 31
click at [738, 310] on input "-158" at bounding box center [732, 314] width 10 height 10
radio input "true"
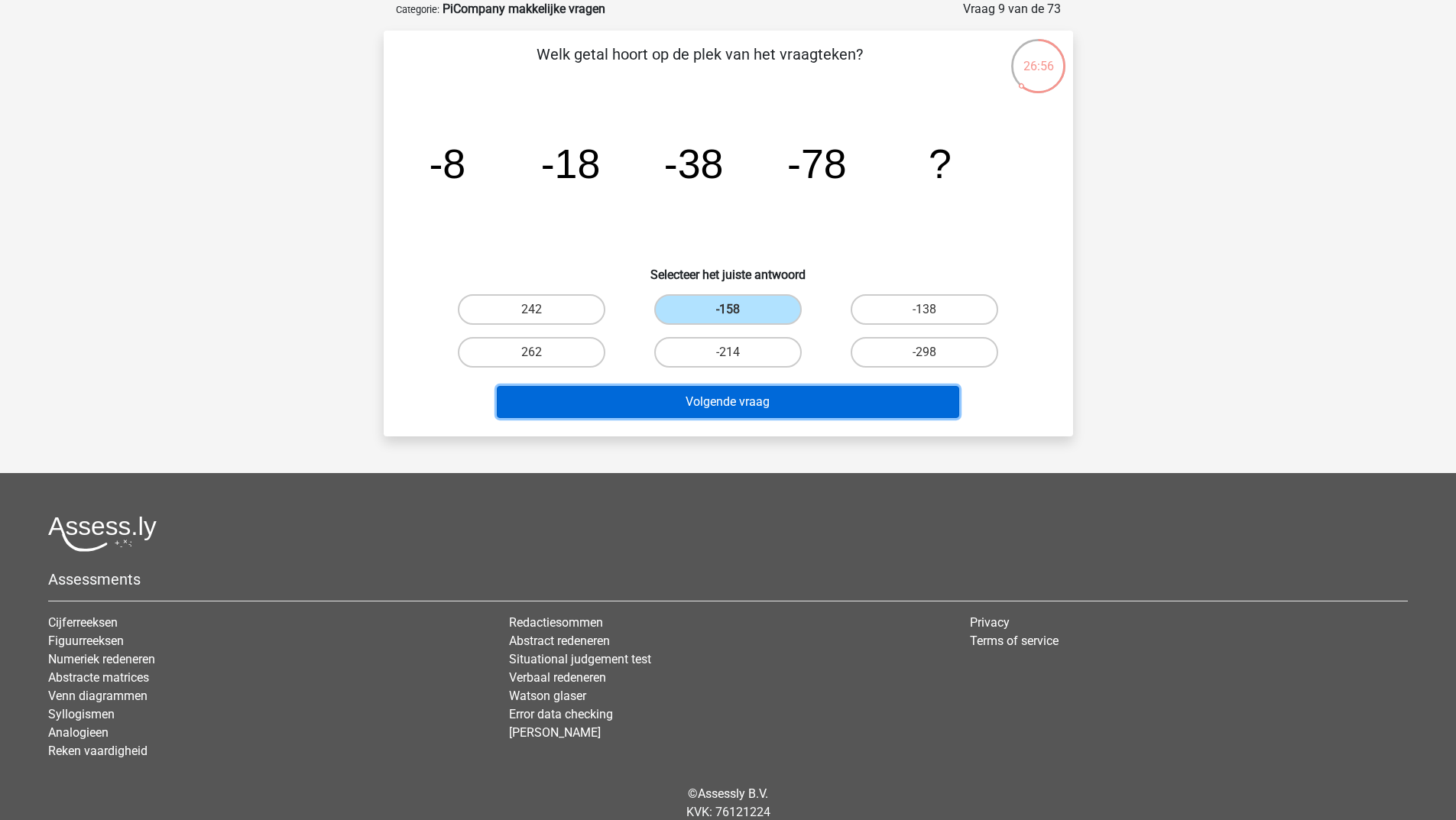
click at [687, 410] on button "Volgende vraag" at bounding box center [728, 402] width 462 height 32
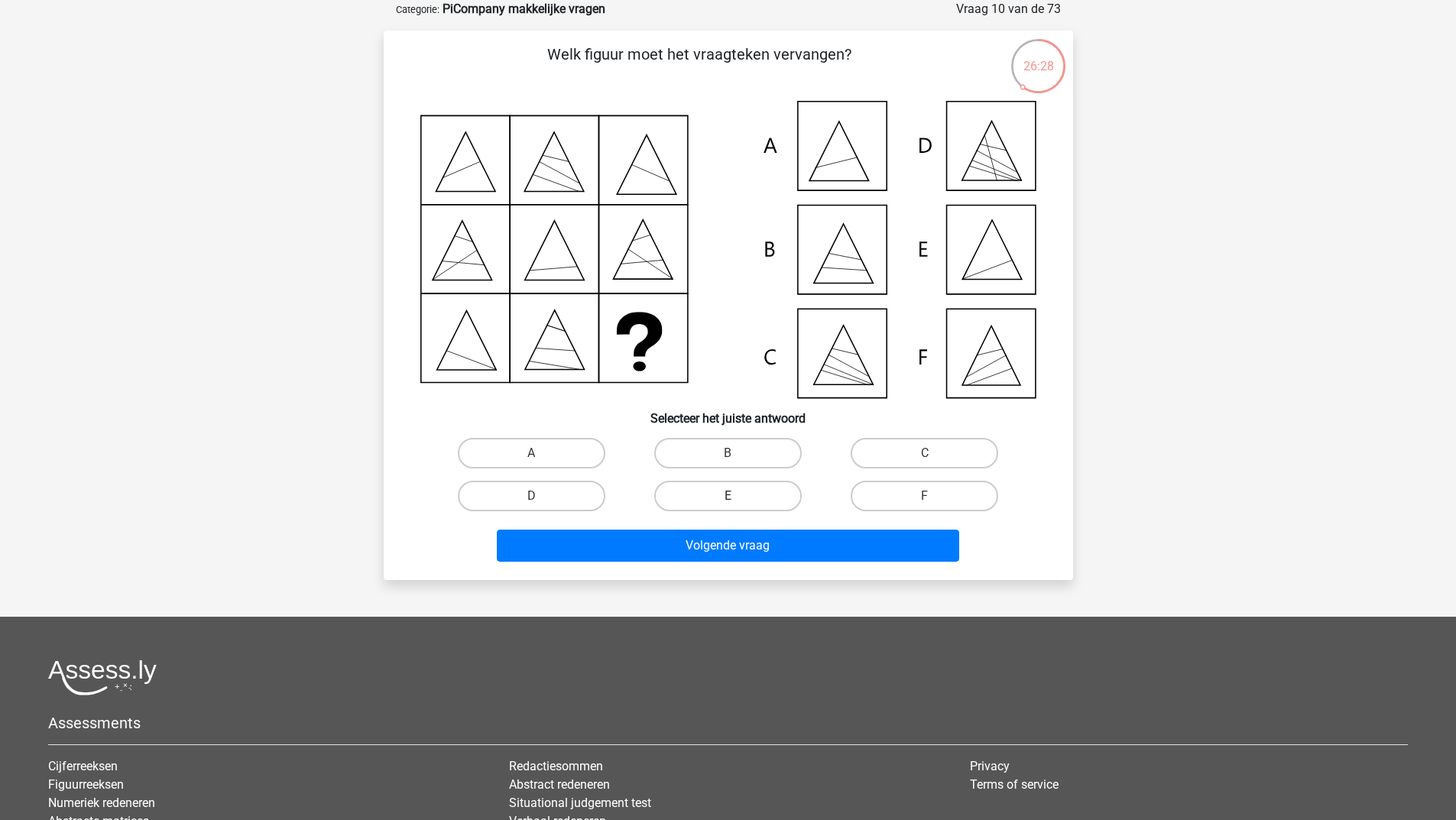
click at [724, 496] on label "E" at bounding box center [728, 496] width 148 height 31
click at [728, 496] on input "E" at bounding box center [732, 501] width 10 height 10
radio input "true"
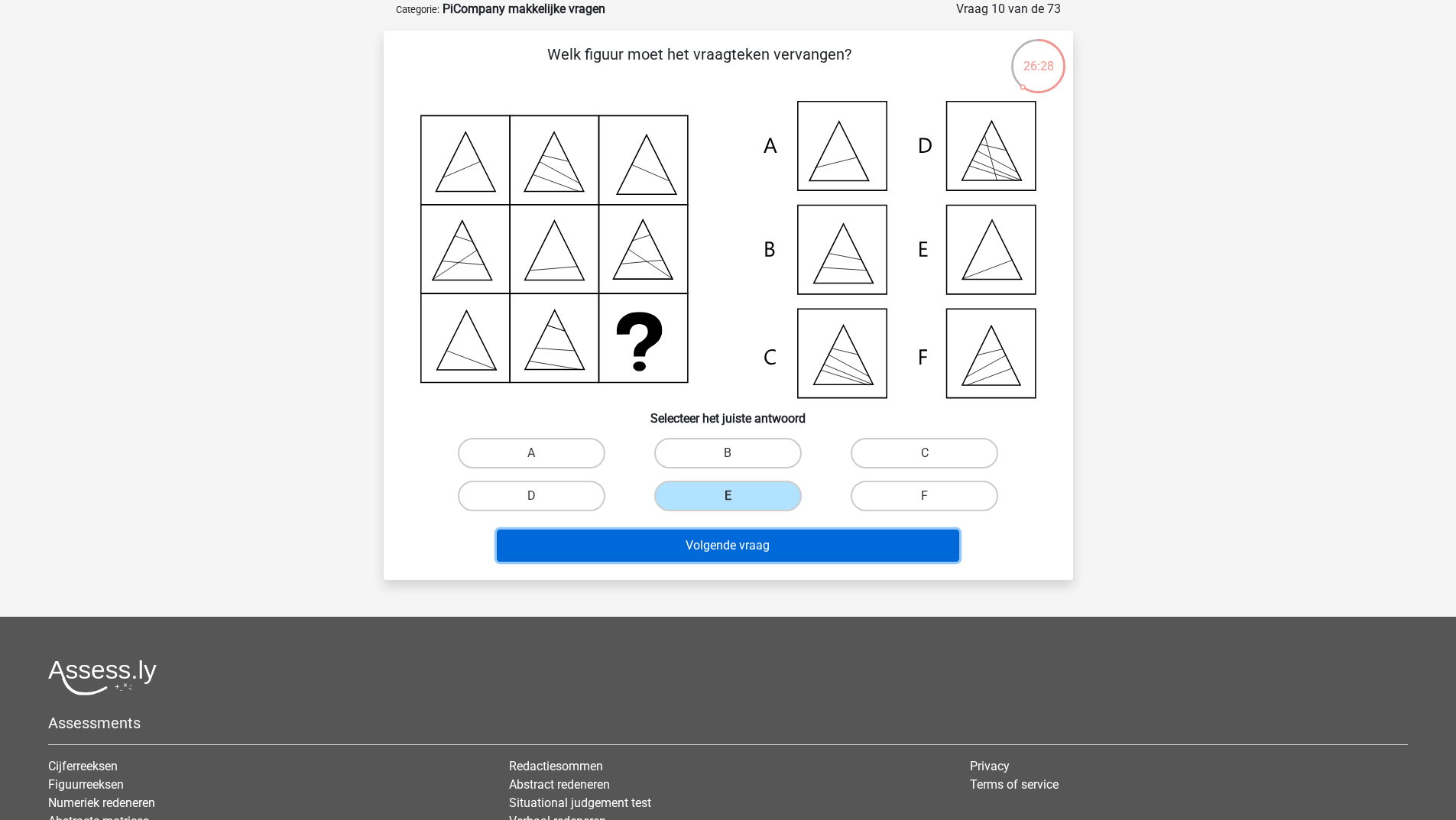
click at [696, 554] on button "Volgende vraag" at bounding box center [728, 545] width 462 height 32
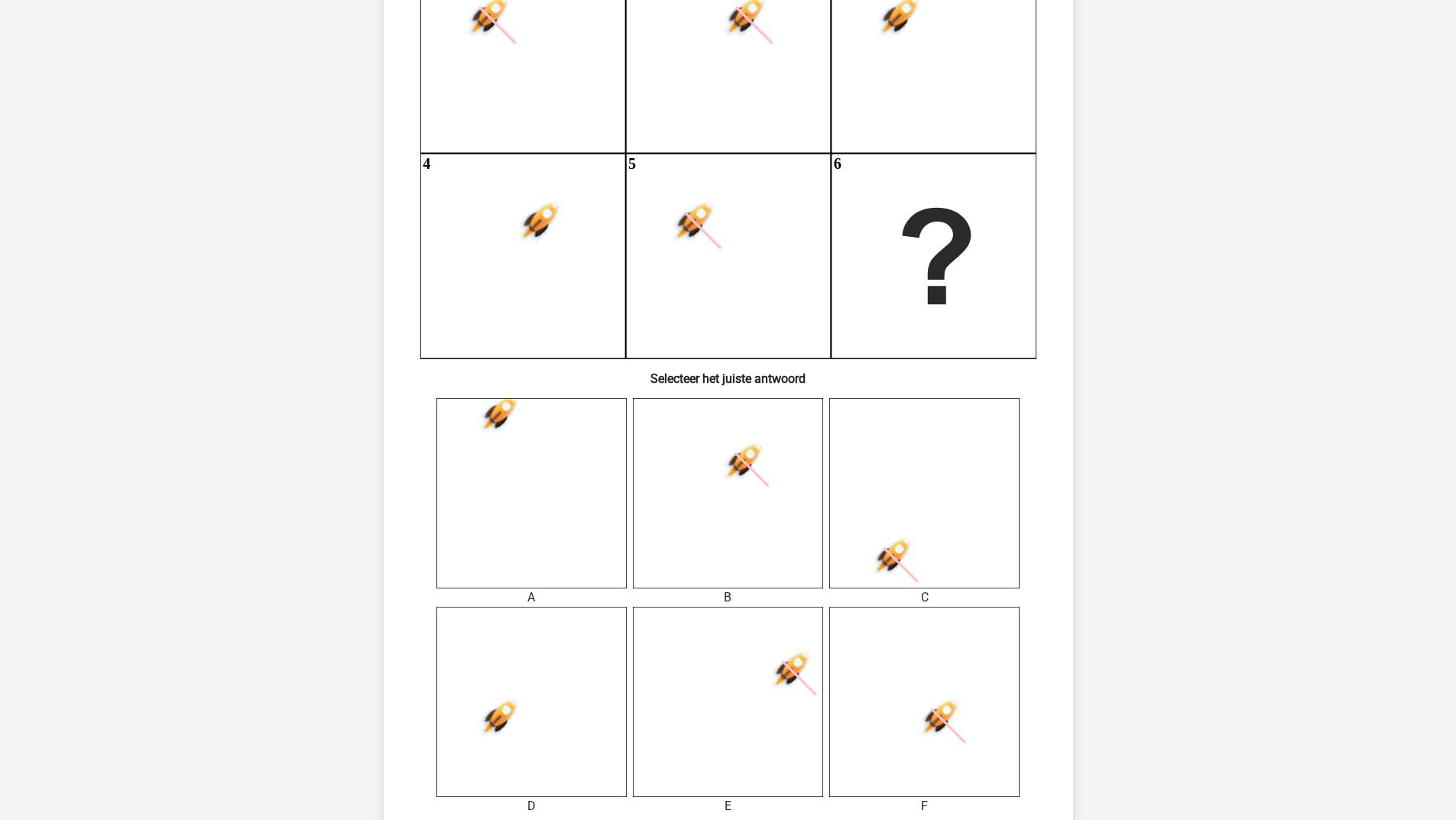
scroll to position [383, 0]
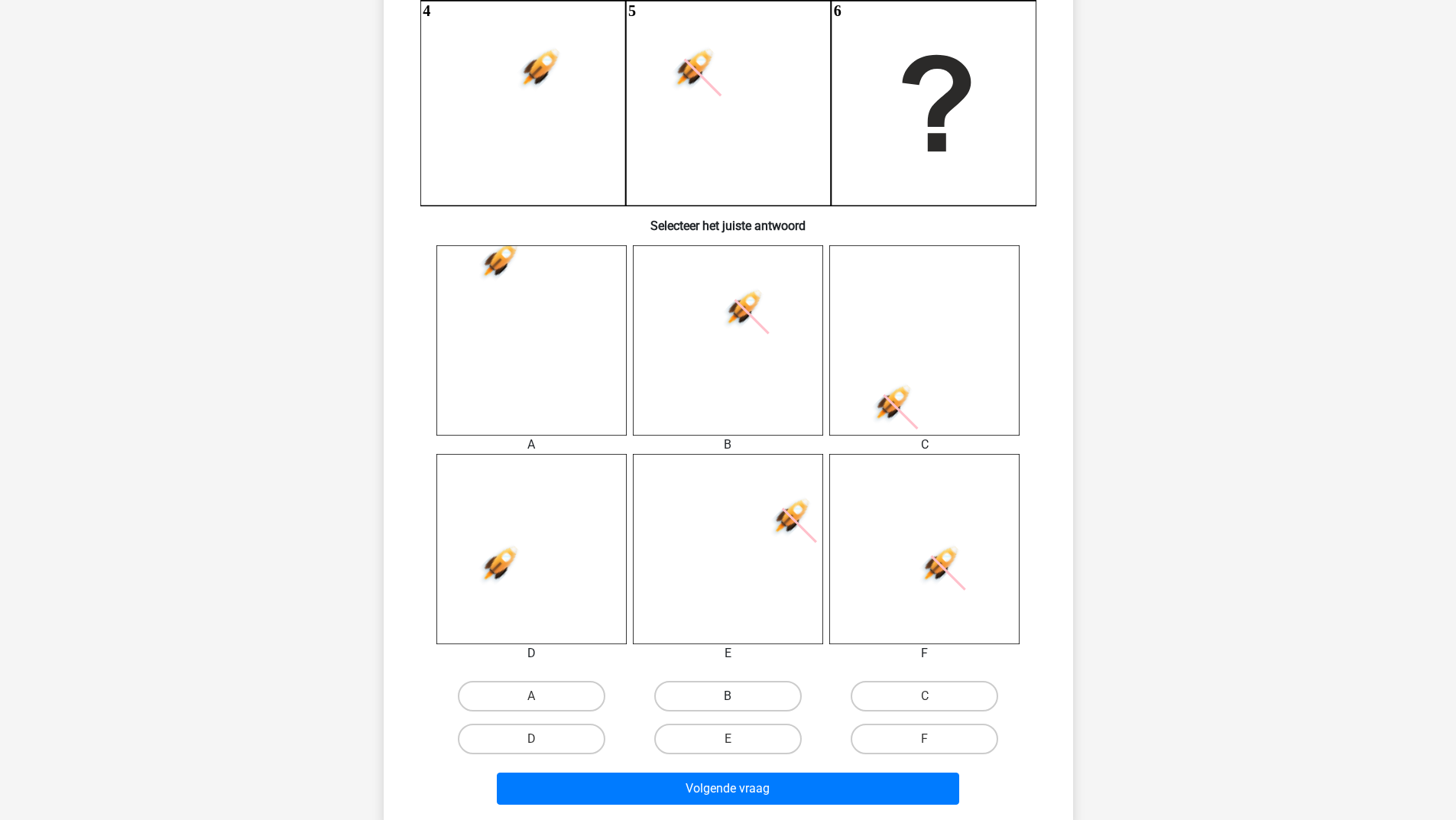
click at [736, 691] on label "B" at bounding box center [728, 696] width 148 height 31
click at [736, 696] on input "B" at bounding box center [732, 701] width 10 height 10
radio input "true"
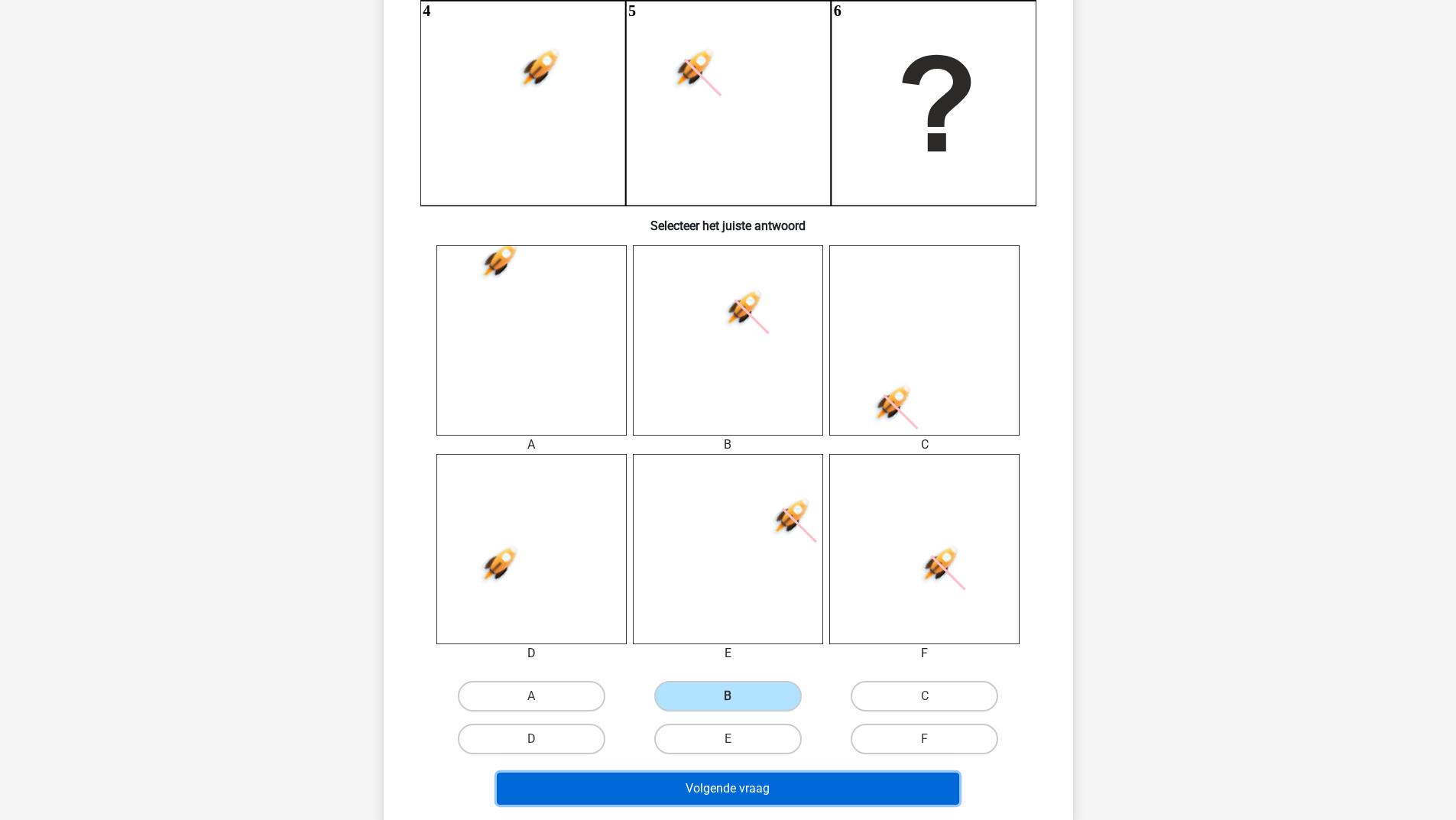
click at [688, 782] on button "Volgende vraag" at bounding box center [728, 789] width 462 height 32
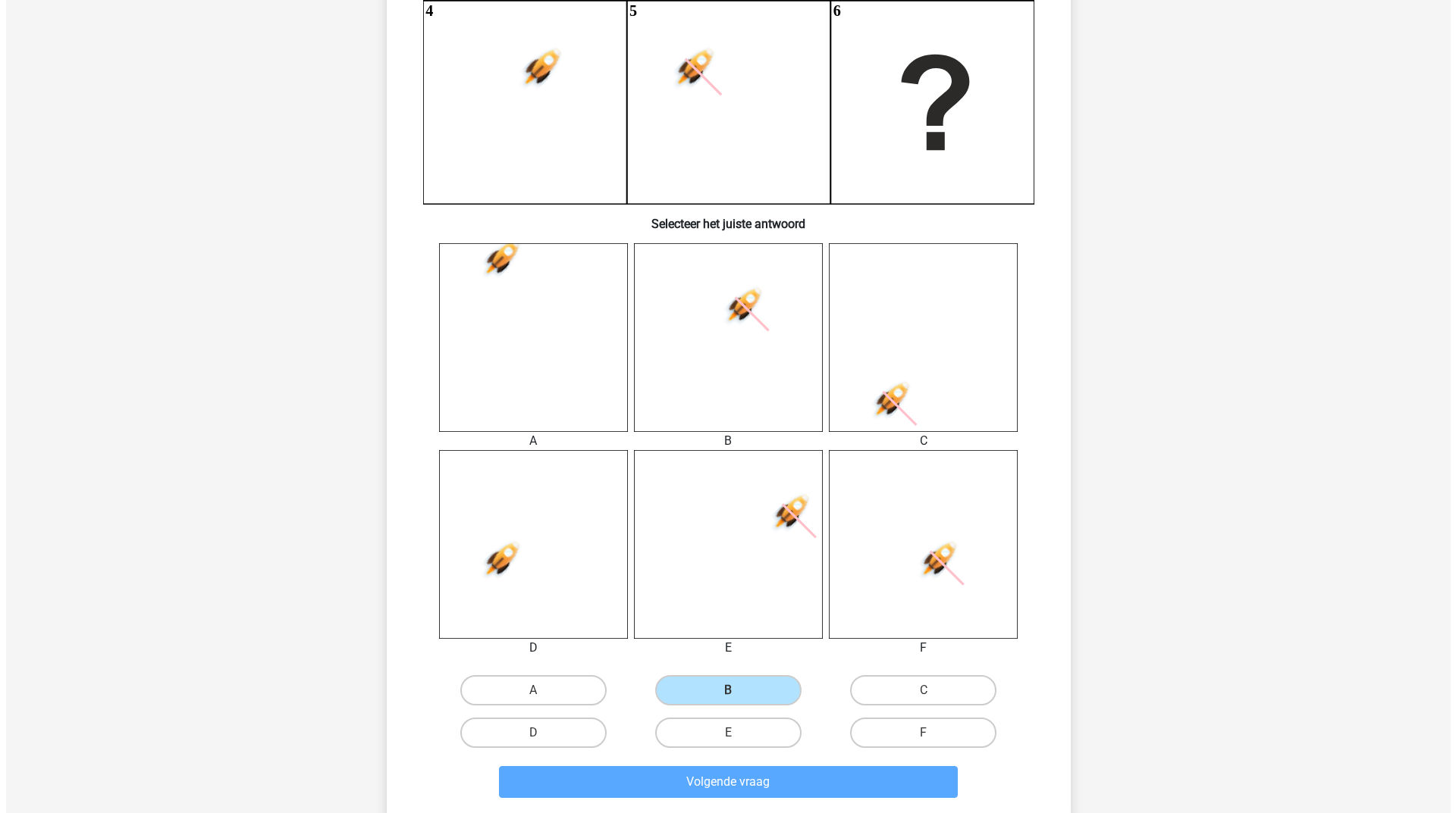
scroll to position [0, 0]
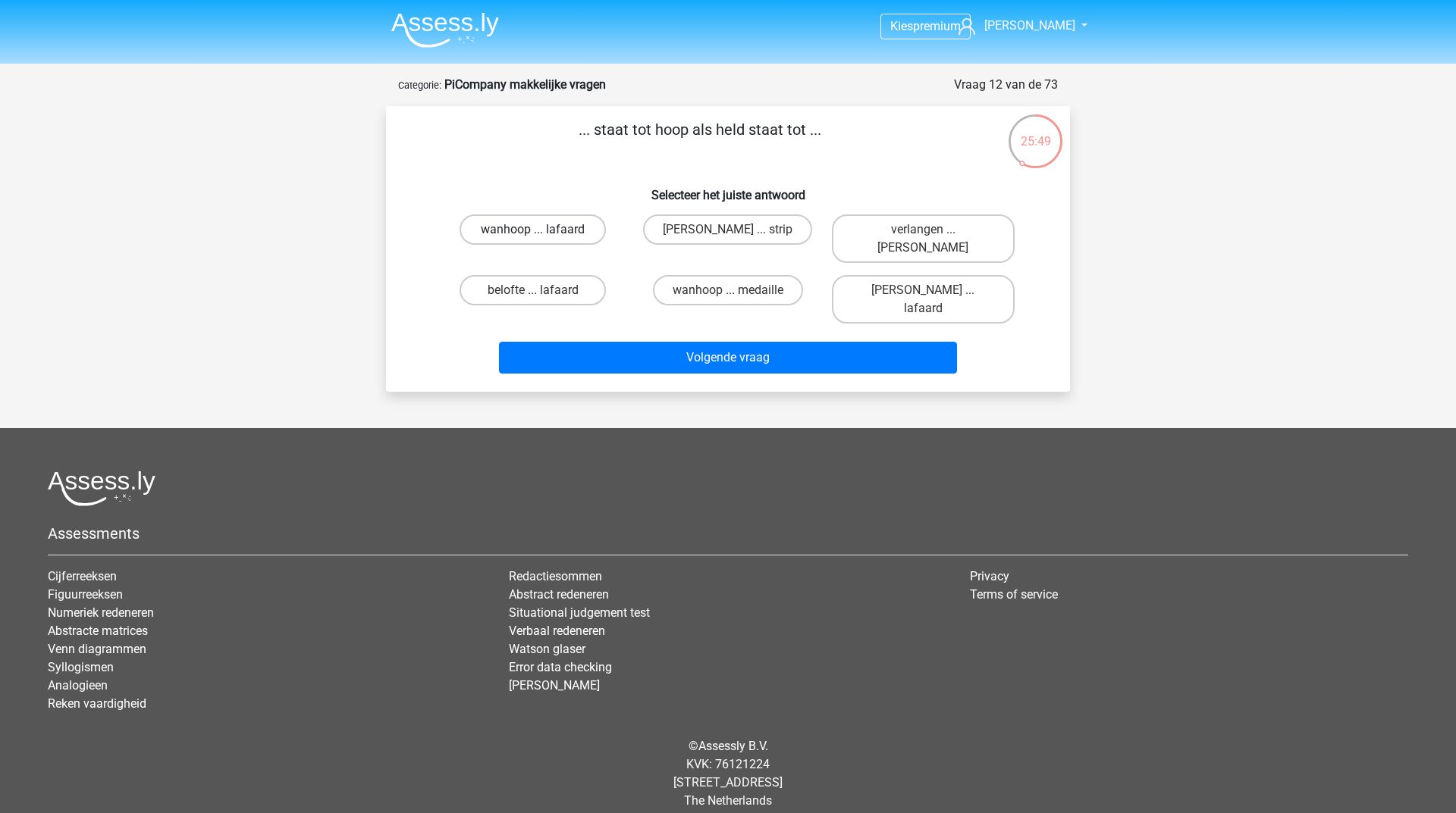
click at [547, 229] on label "wanhoop ... lafaard" at bounding box center [533, 229] width 147 height 30
click at [543, 230] on input "wanhoop ... lafaard" at bounding box center [537, 235] width 10 height 10
radio input "true"
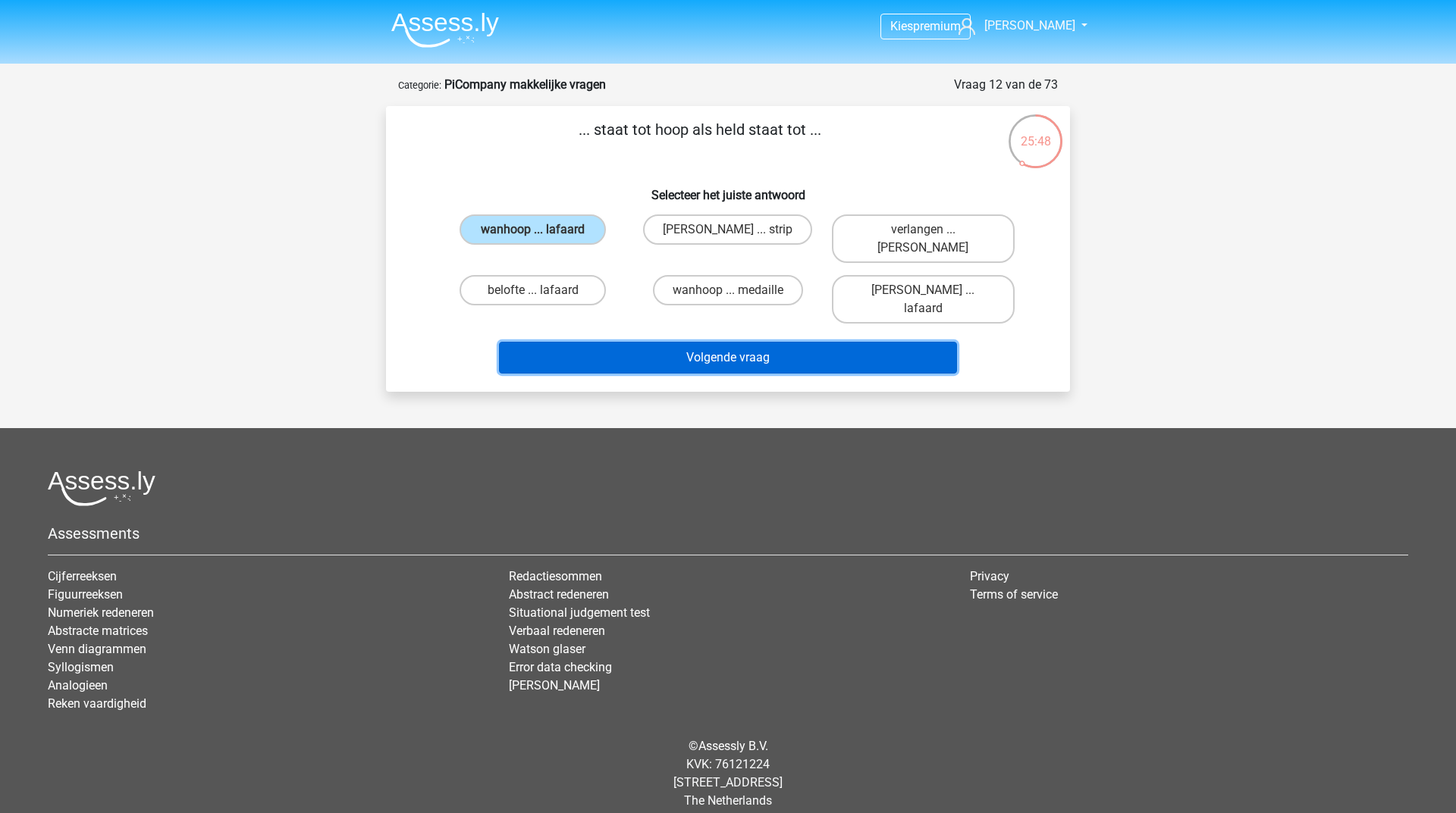
click at [546, 342] on button "Volgende vraag" at bounding box center [728, 357] width 458 height 32
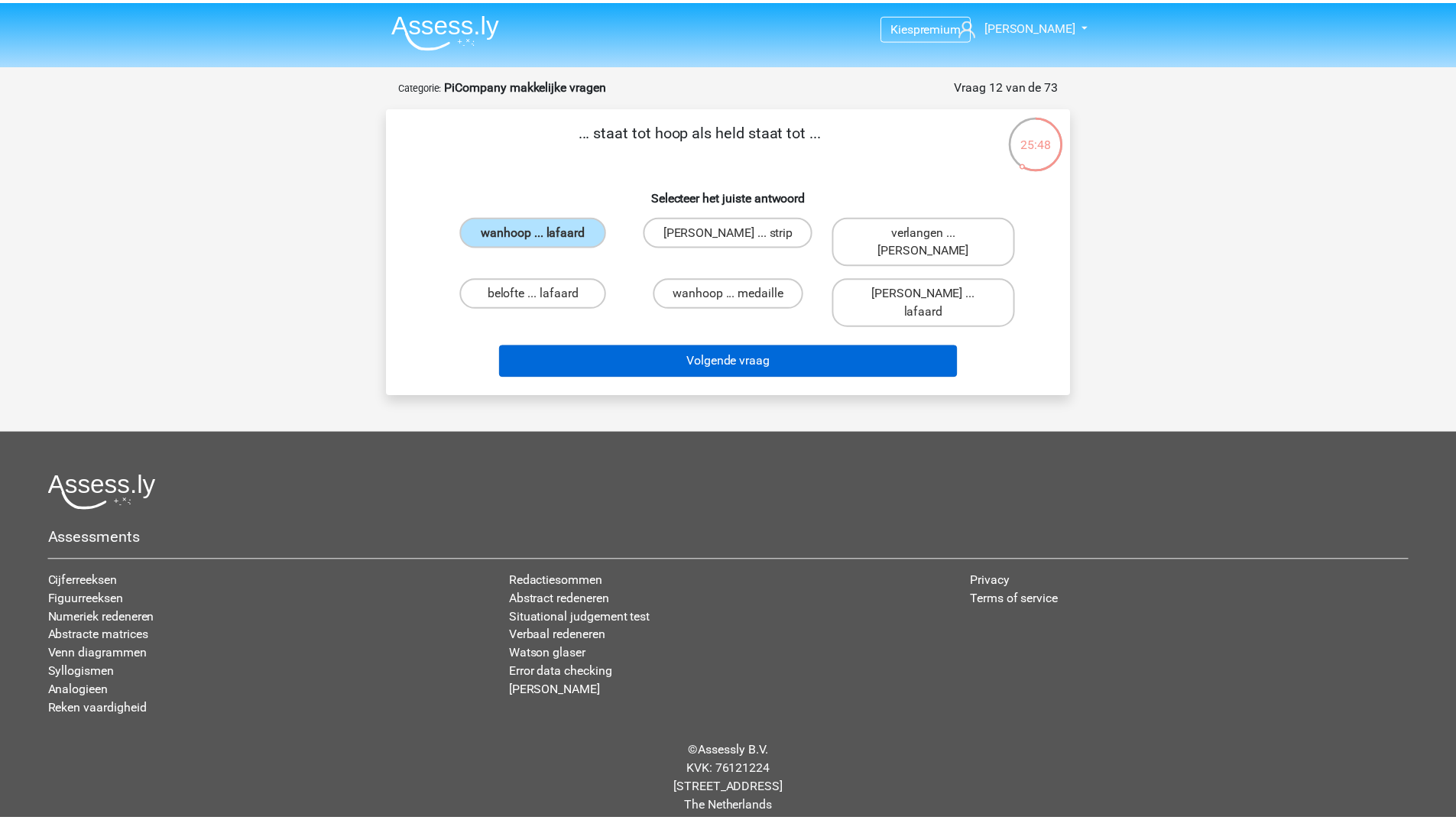
scroll to position [77, 0]
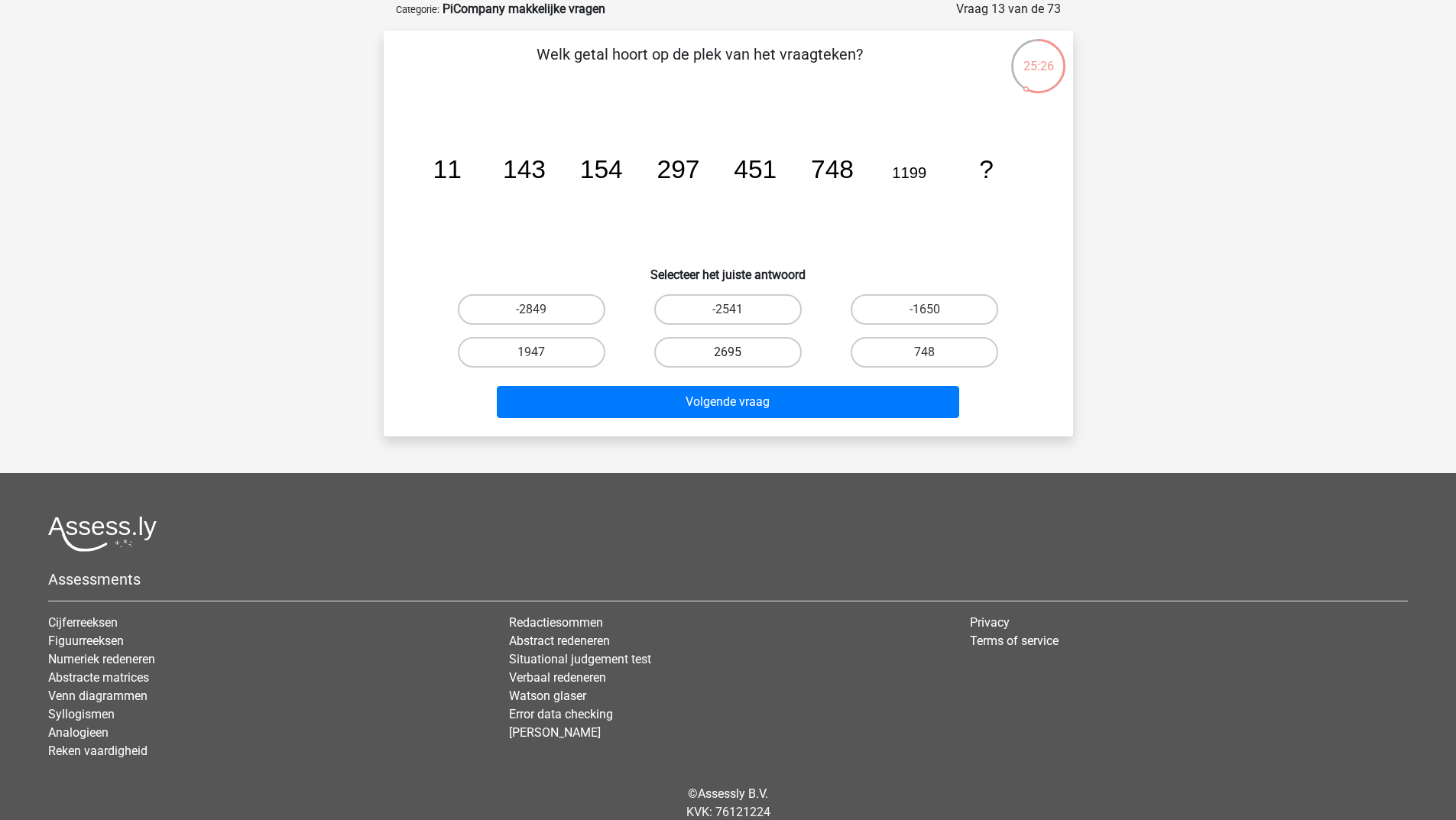
click at [709, 349] on label "2695" at bounding box center [728, 352] width 148 height 31
click at [728, 352] on input "2695" at bounding box center [732, 357] width 10 height 10
radio input "true"
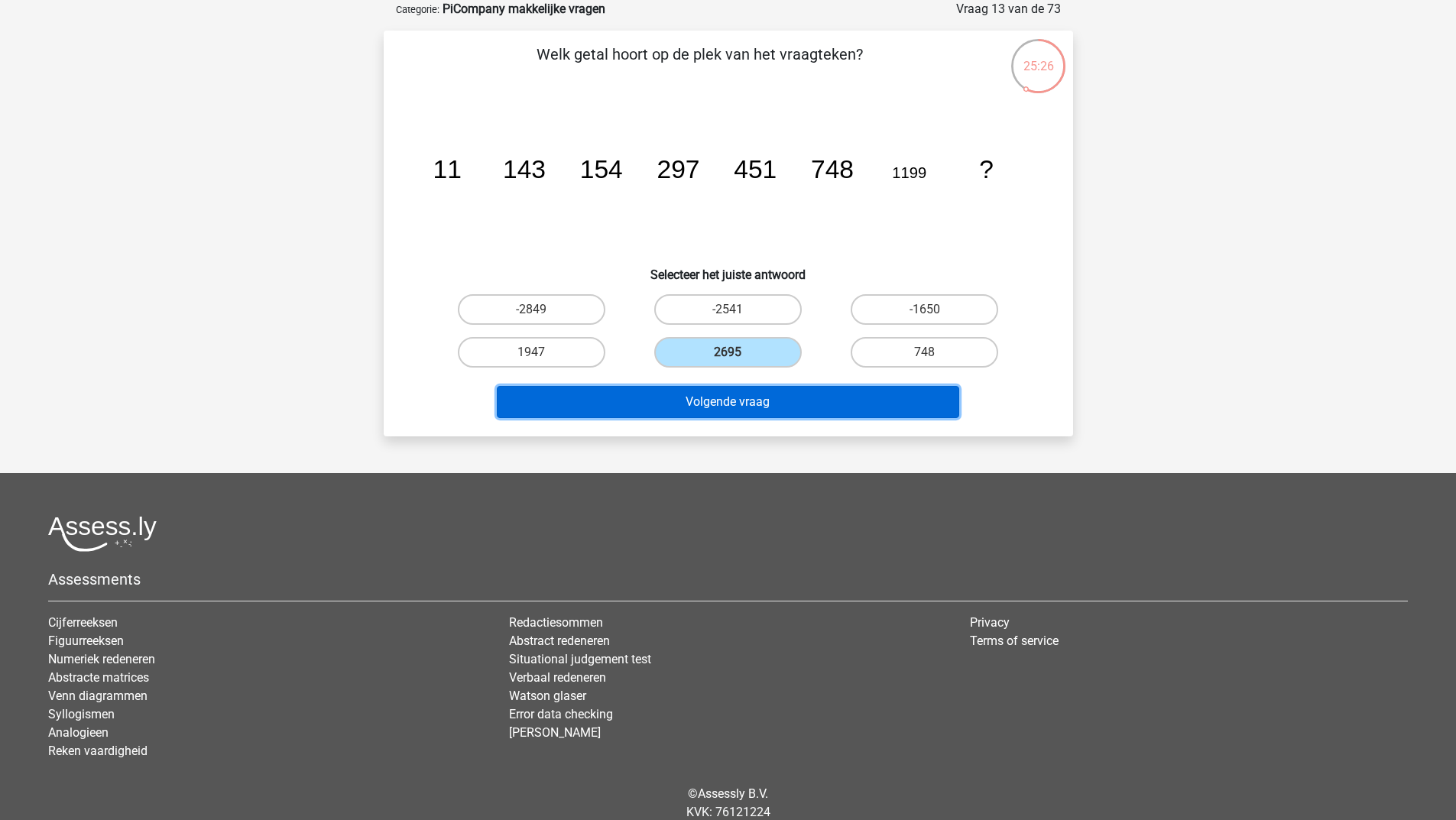
click at [687, 401] on button "Volgende vraag" at bounding box center [728, 402] width 462 height 32
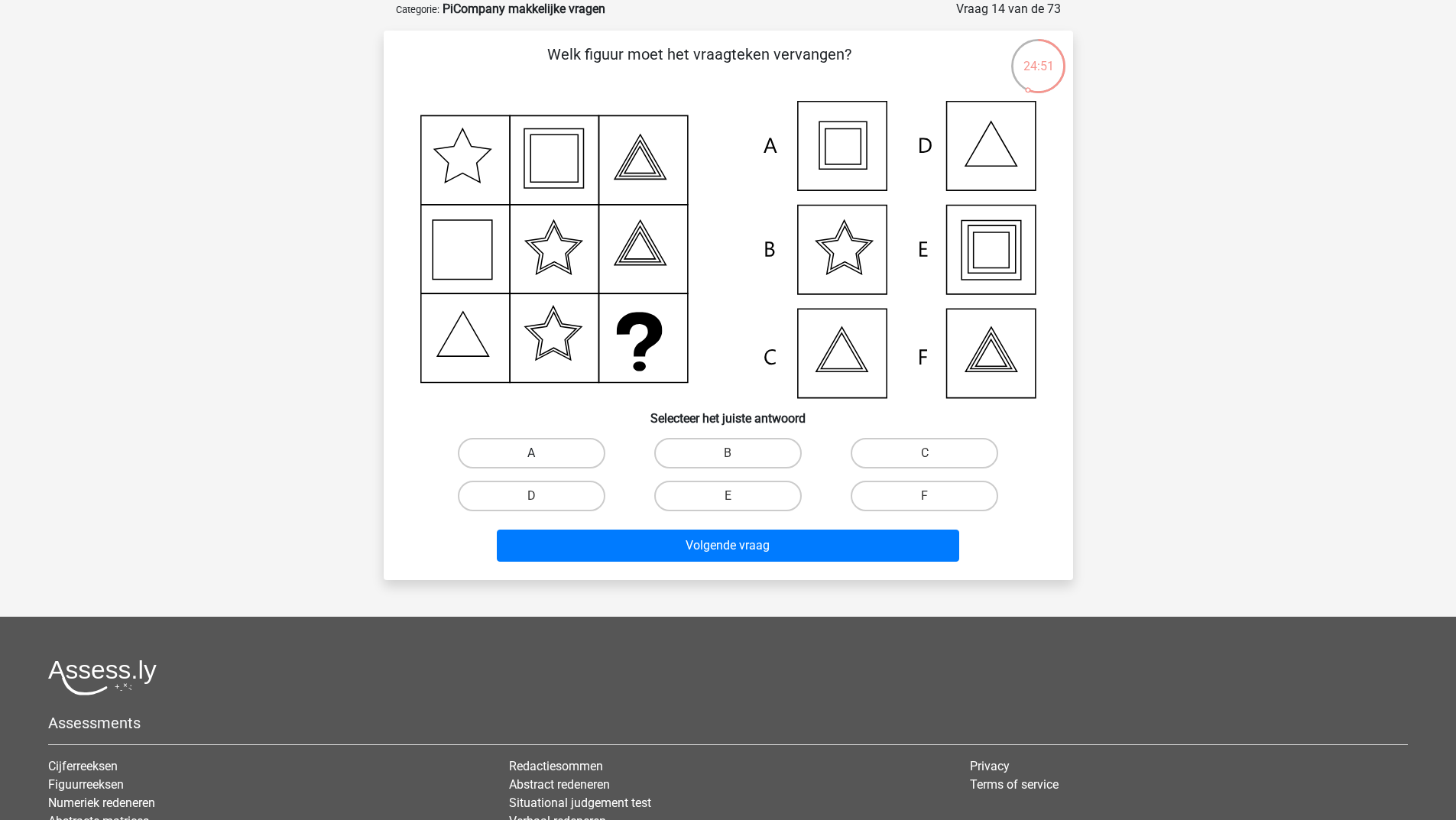
click at [506, 445] on label "A" at bounding box center [532, 453] width 148 height 31
click at [532, 453] on input "A" at bounding box center [536, 458] width 10 height 10
radio input "true"
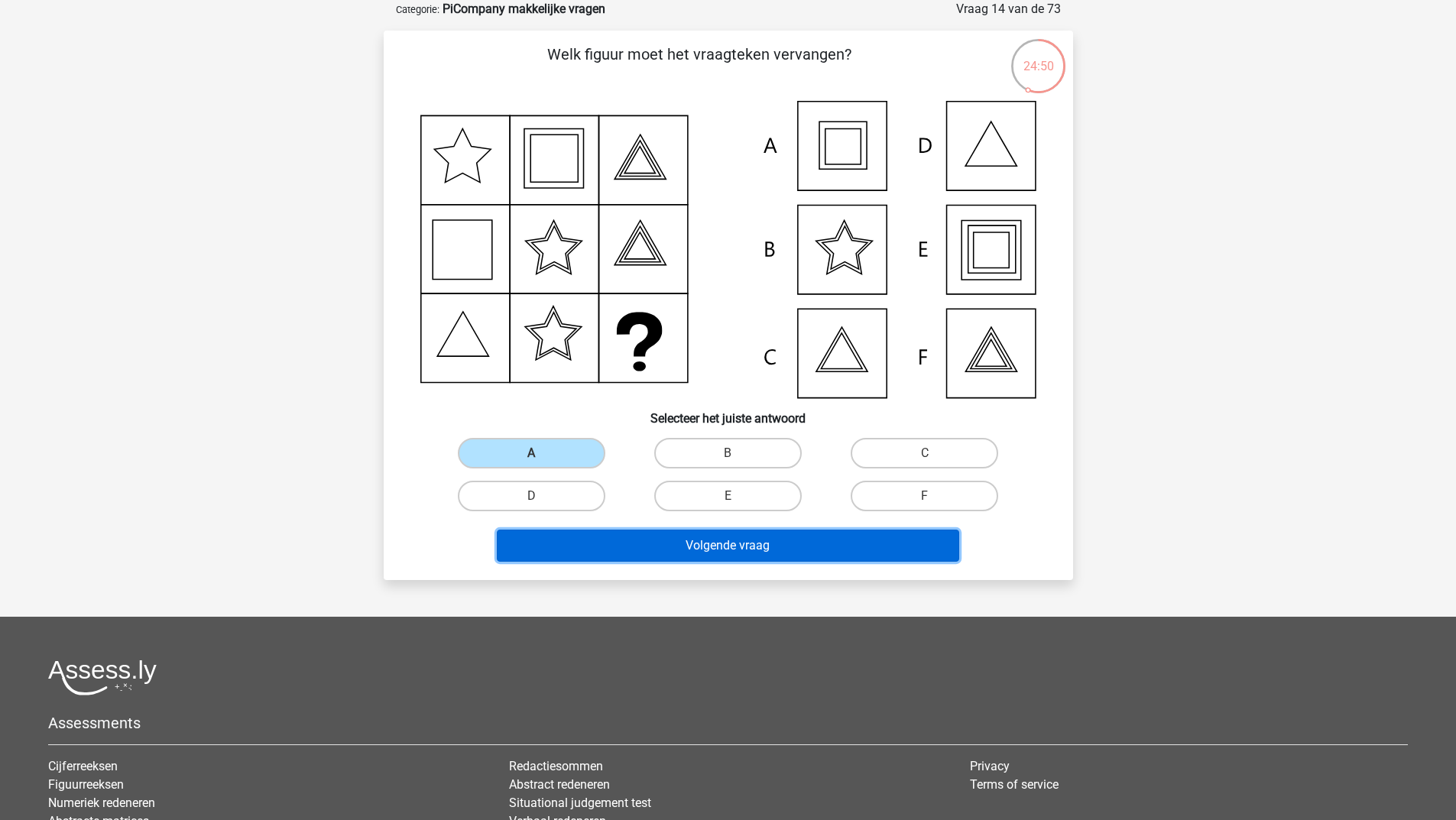
click at [562, 540] on button "Volgende vraag" at bounding box center [728, 545] width 462 height 32
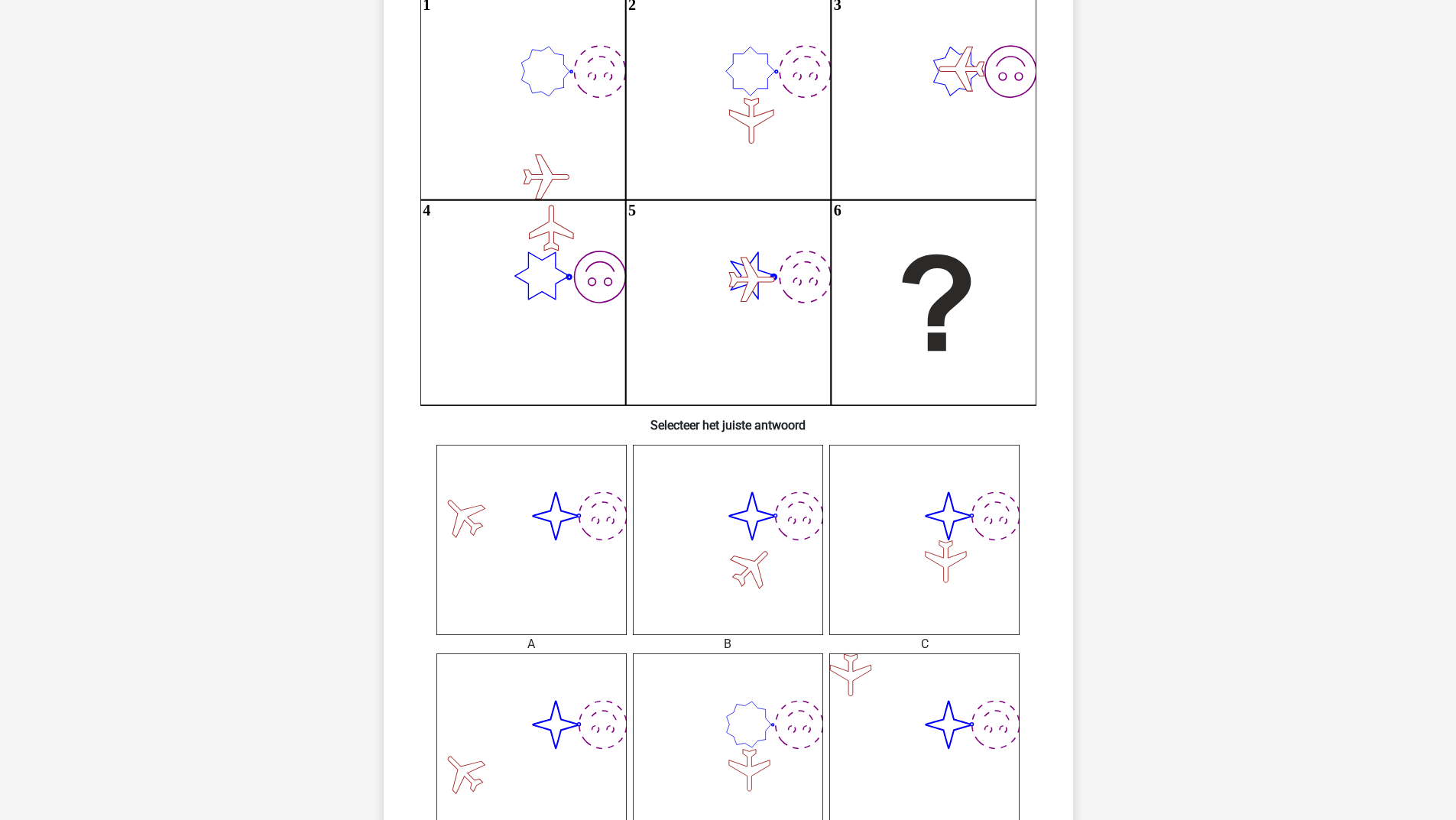
scroll to position [412, 0]
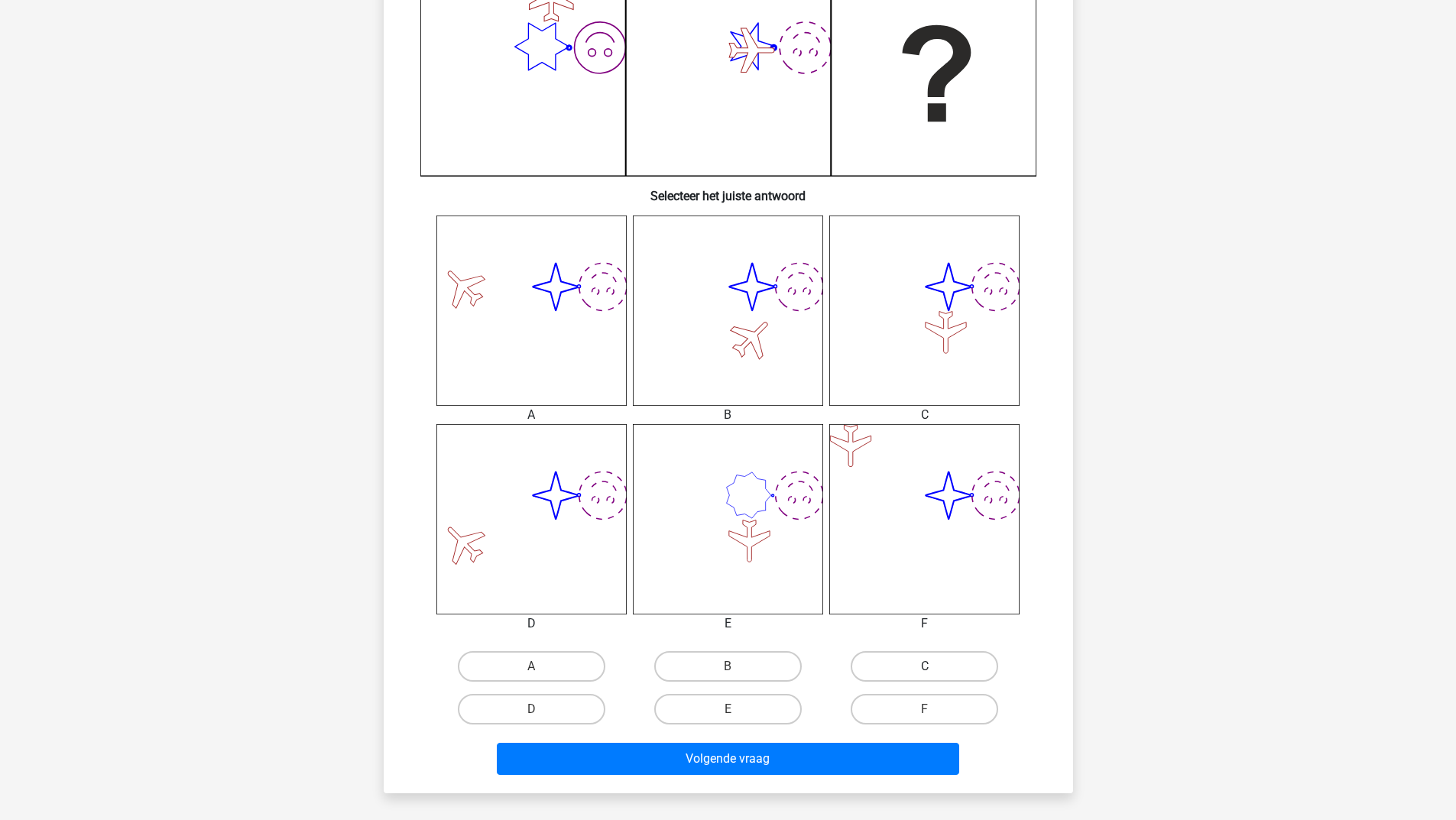
click at [877, 661] on label "C" at bounding box center [924, 667] width 148 height 31
click at [925, 667] on input "C" at bounding box center [930, 671] width 10 height 10
radio input "true"
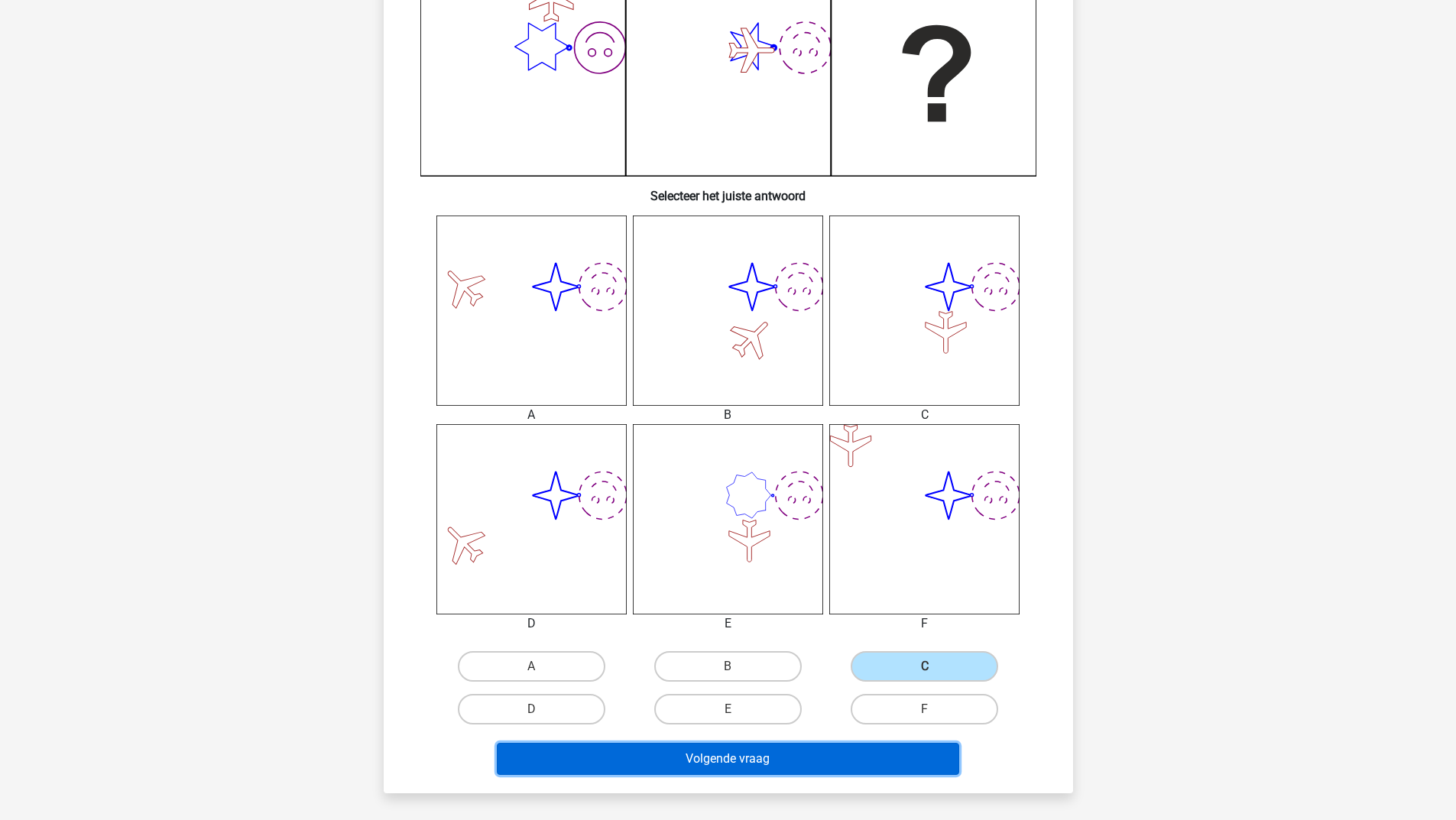
click at [787, 757] on button "Volgende vraag" at bounding box center [728, 759] width 462 height 32
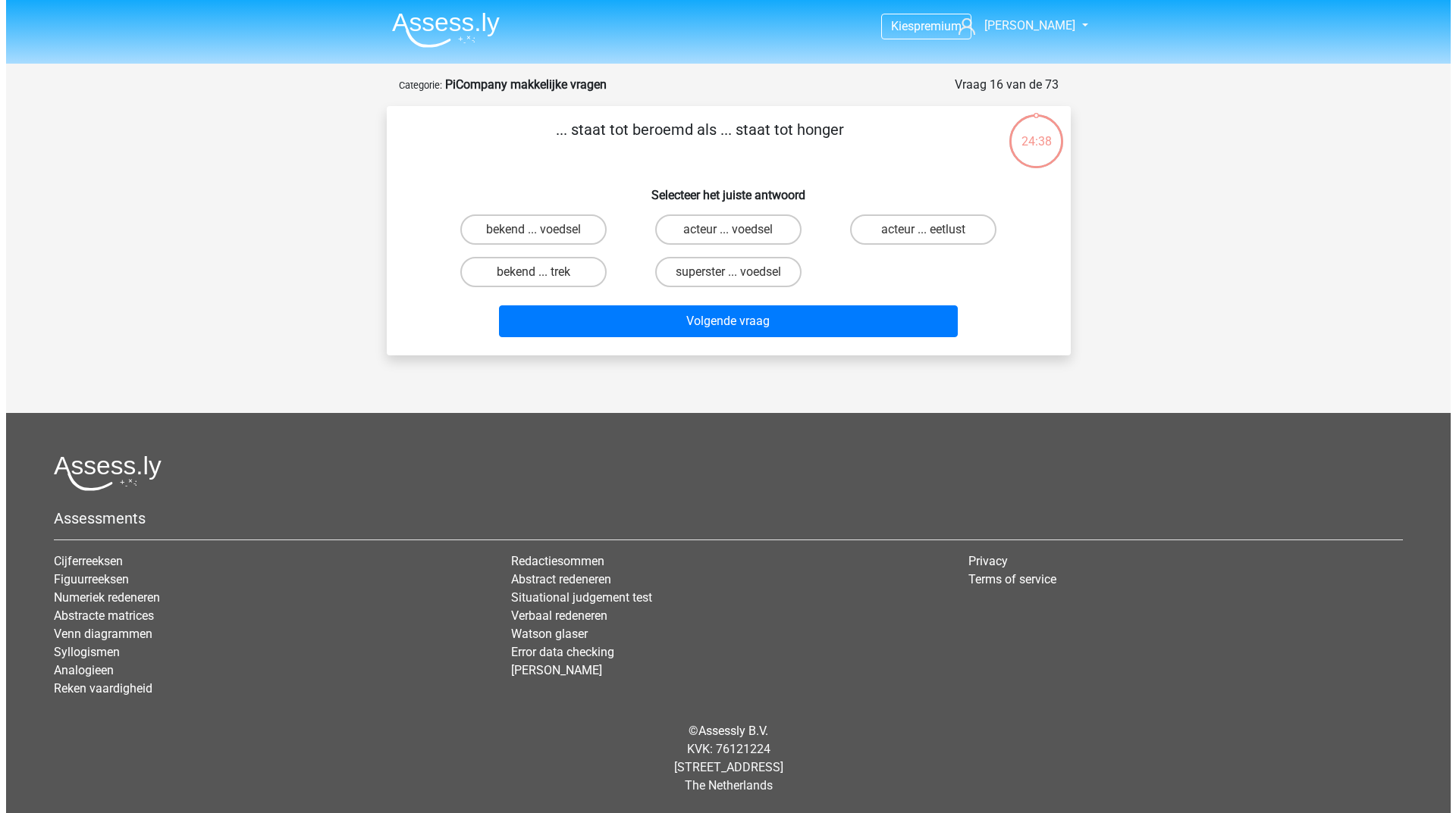
scroll to position [0, 0]
click at [537, 271] on label "bekend ... trek" at bounding box center [533, 271] width 147 height 30
click at [537, 272] on input "bekend ... trek" at bounding box center [537, 277] width 10 height 10
radio input "true"
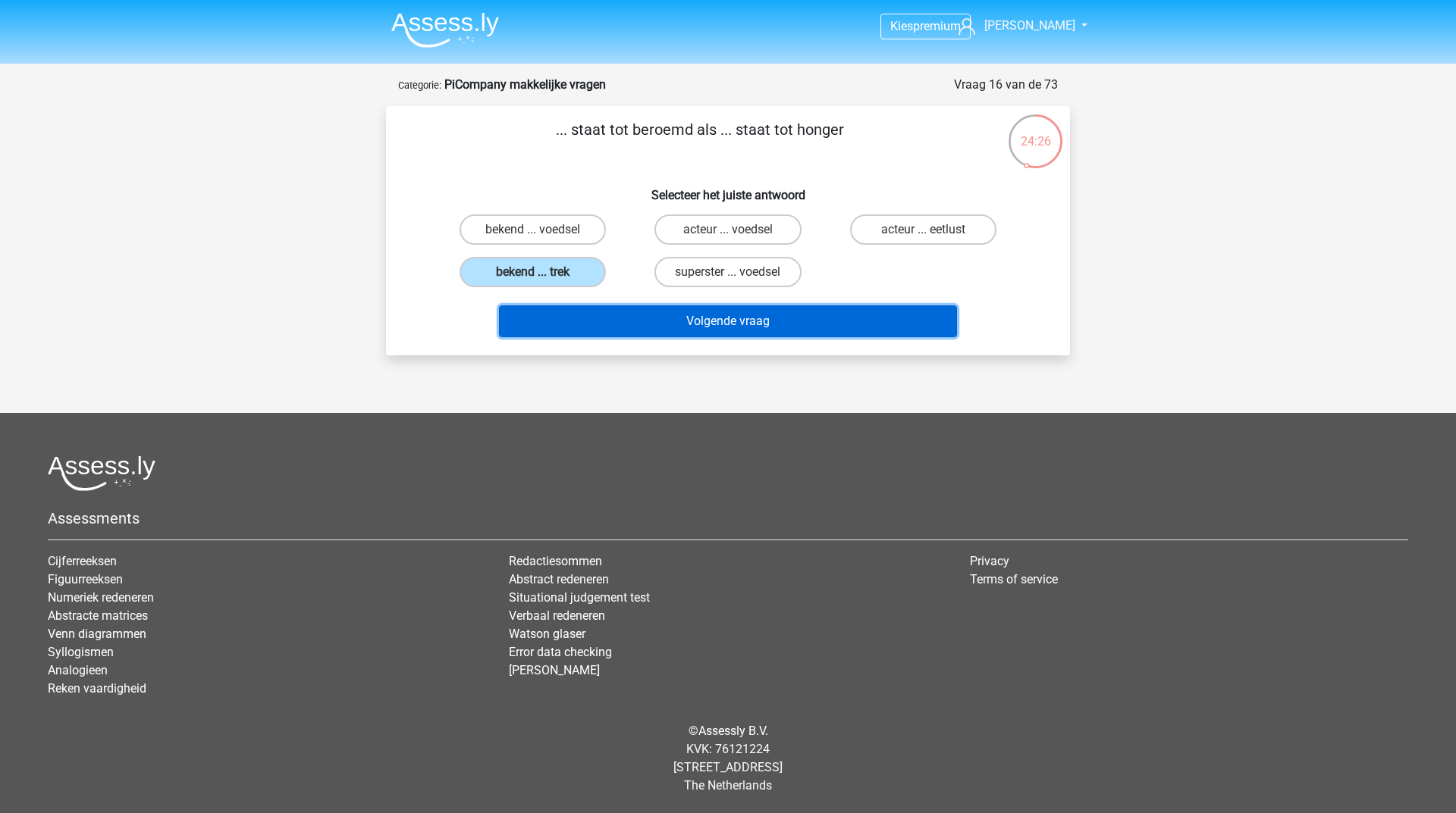
click at [561, 335] on button "Volgende vraag" at bounding box center [728, 321] width 458 height 32
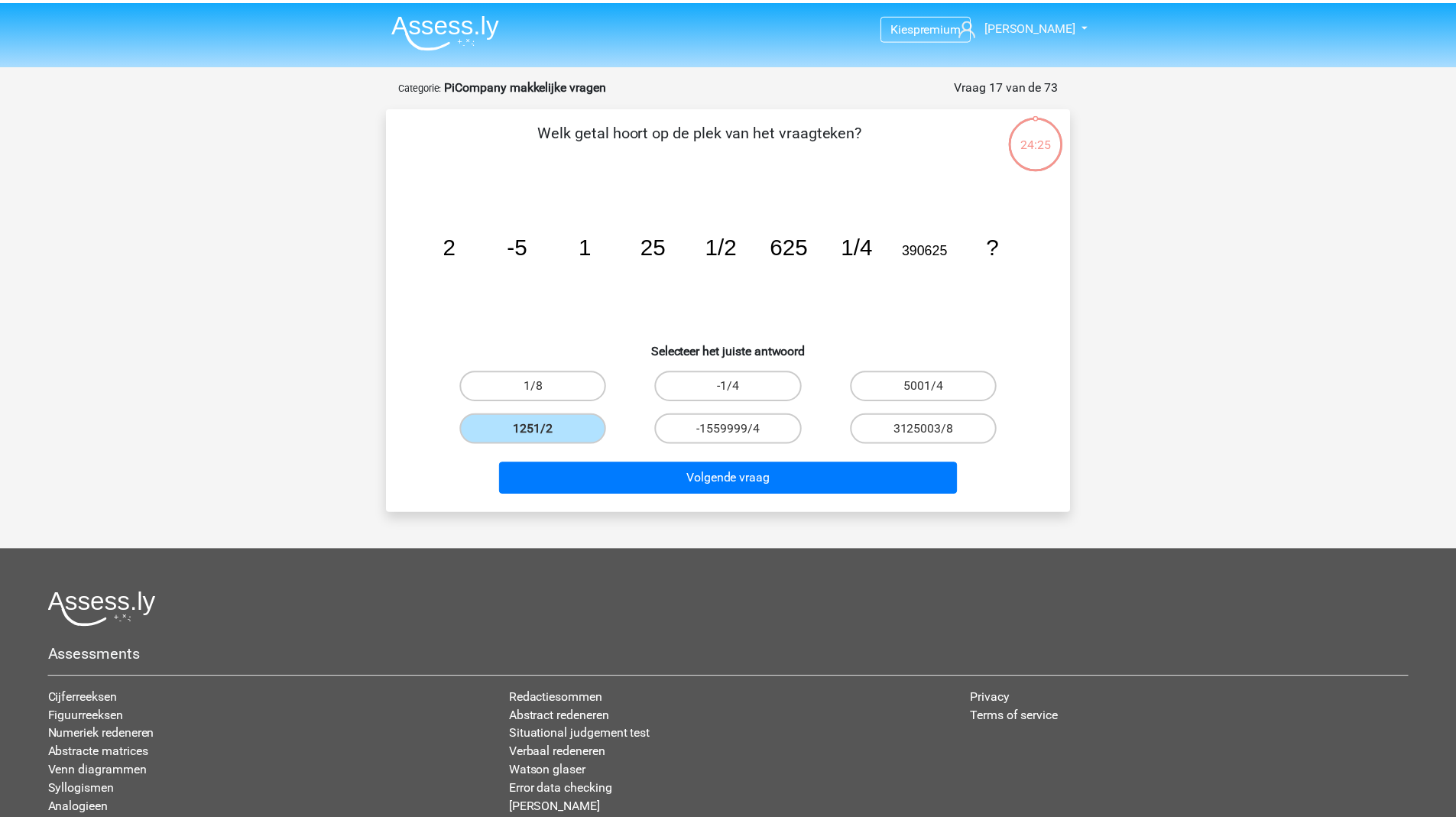
scroll to position [77, 0]
